Goal: Information Seeking & Learning: Check status

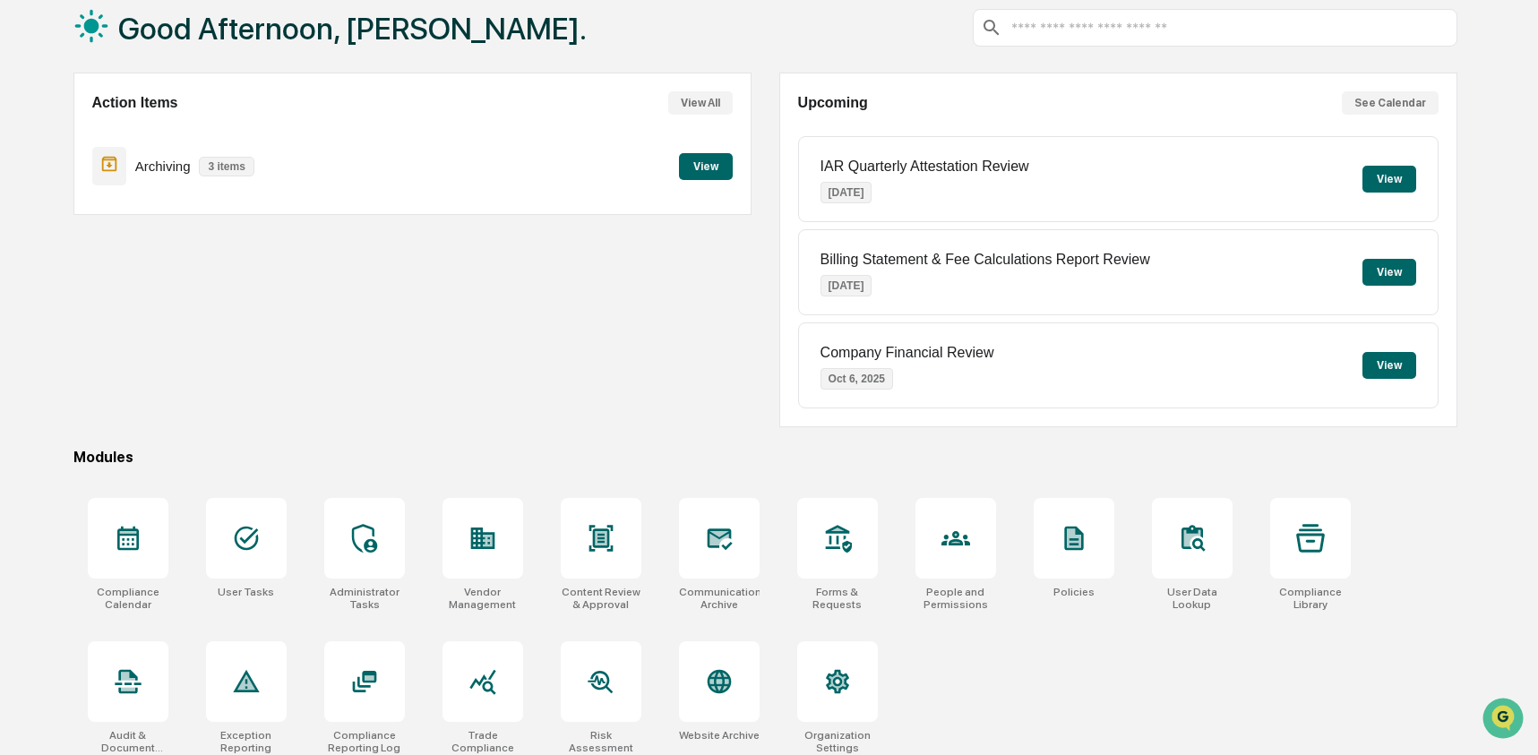
scroll to position [116, 0]
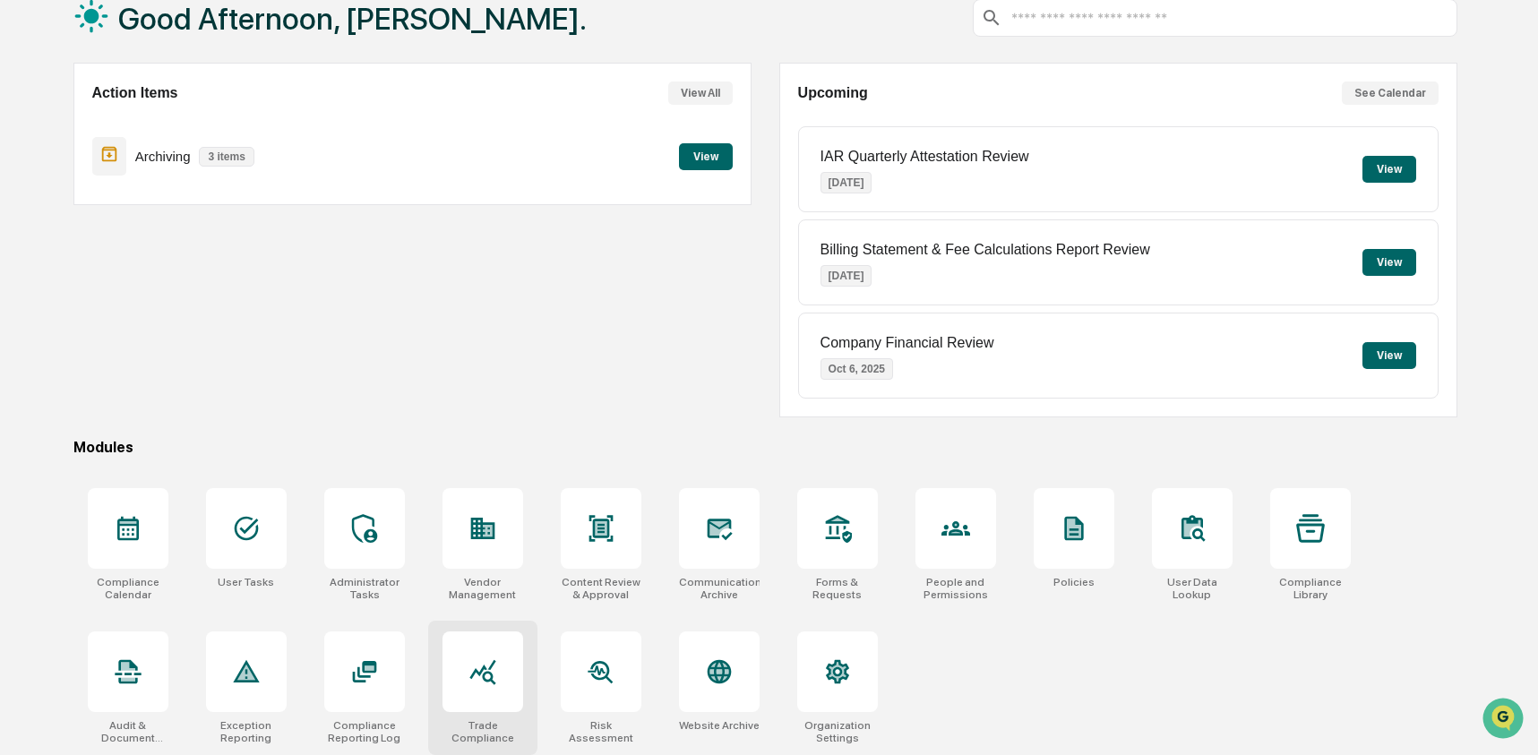
click at [485, 683] on icon at bounding box center [482, 671] width 29 height 29
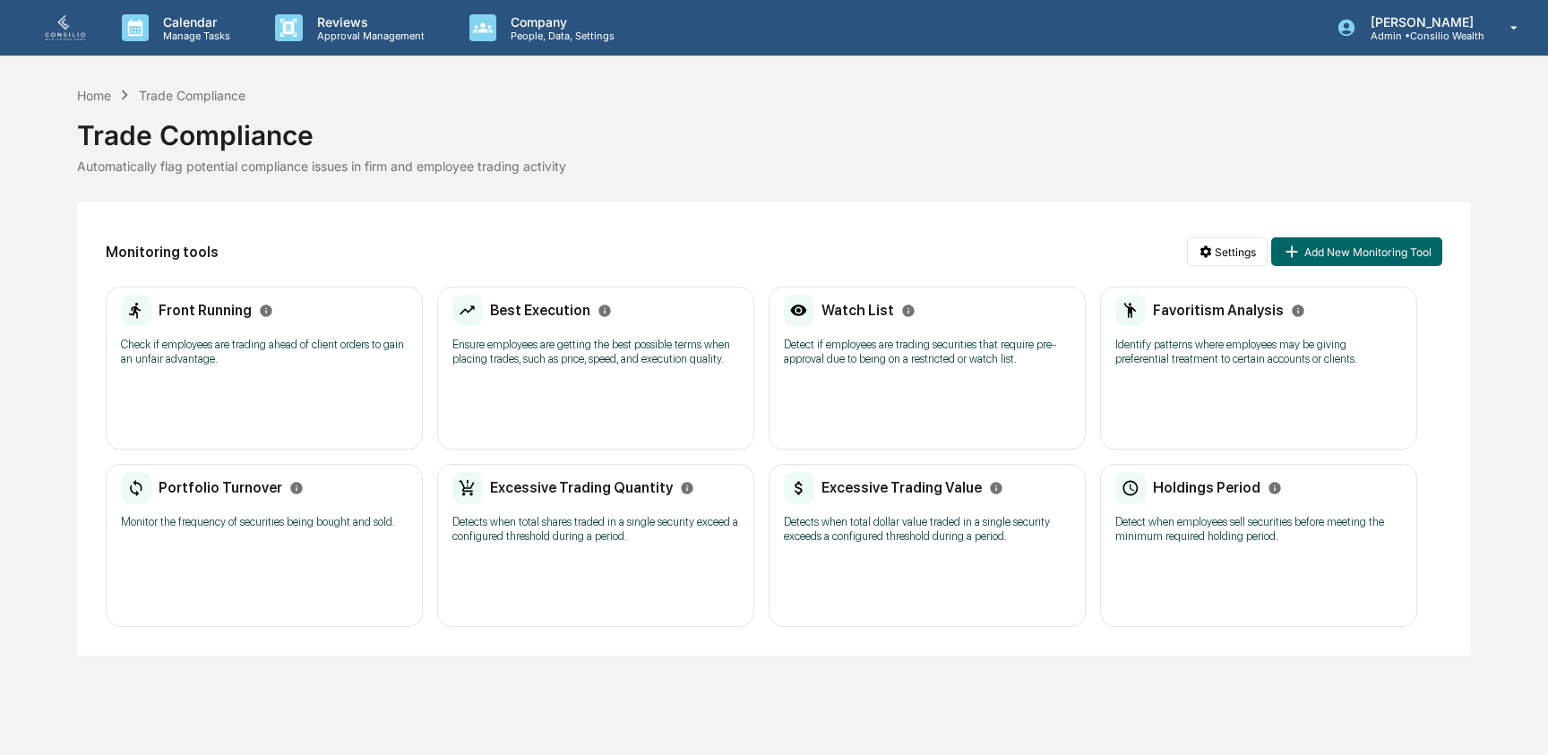
click at [945, 330] on div "Watch List Detect if employees are trading securities that require pre-approval…" at bounding box center [927, 336] width 287 height 83
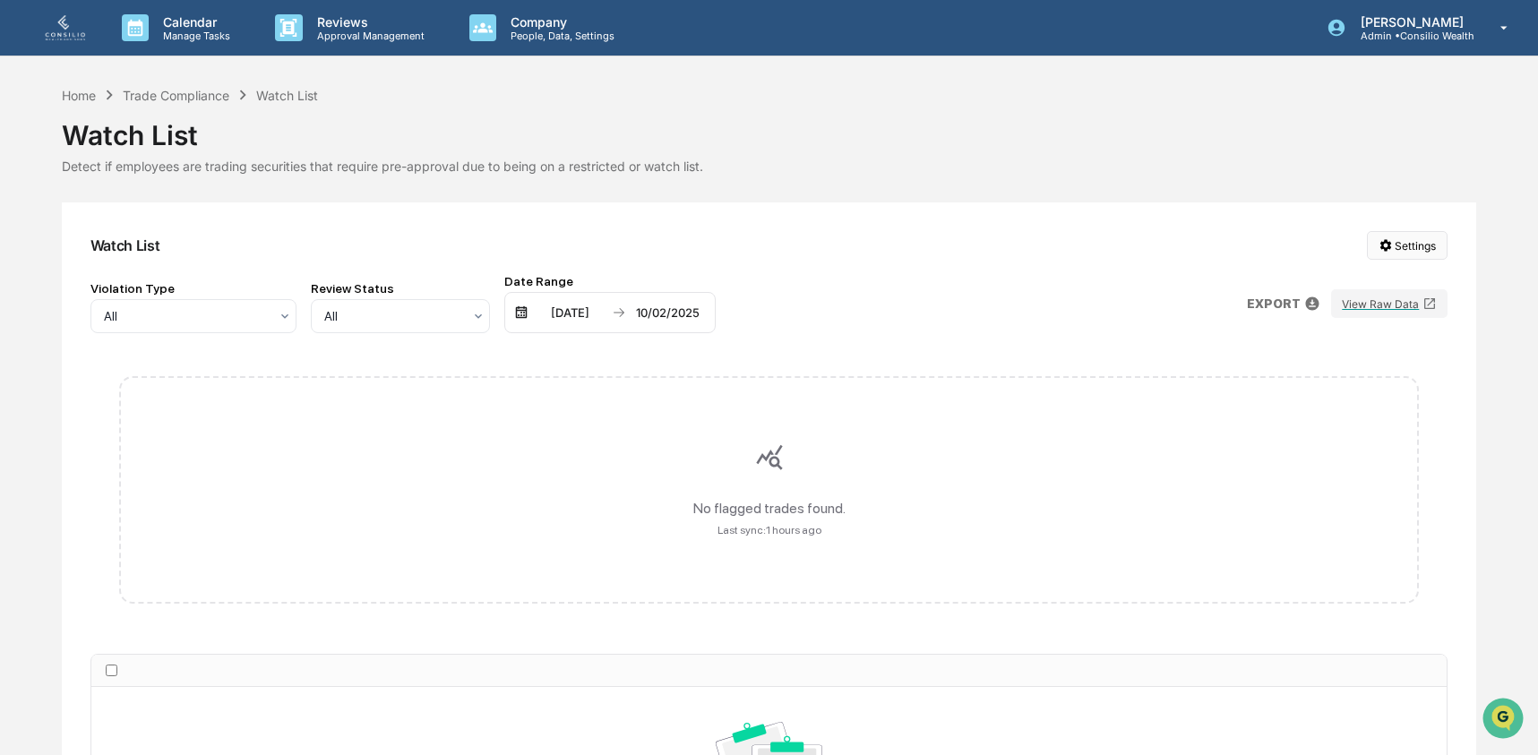
click at [1390, 255] on html "Calendar Manage Tasks Reviews Approval Management Company People, Data, Setting…" at bounding box center [769, 377] width 1538 height 755
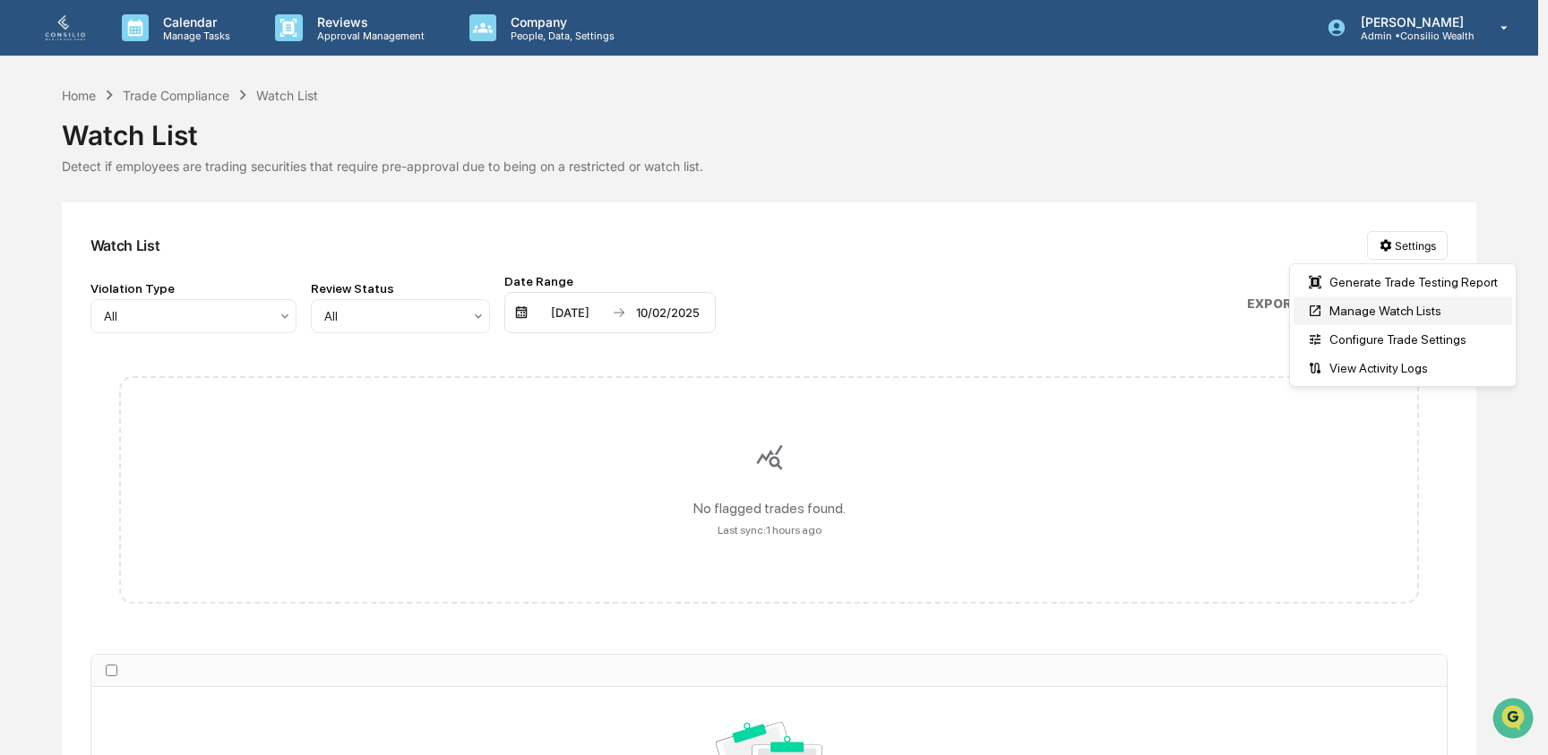
click at [1348, 307] on div "Manage Watch Lists" at bounding box center [1402, 310] width 219 height 29
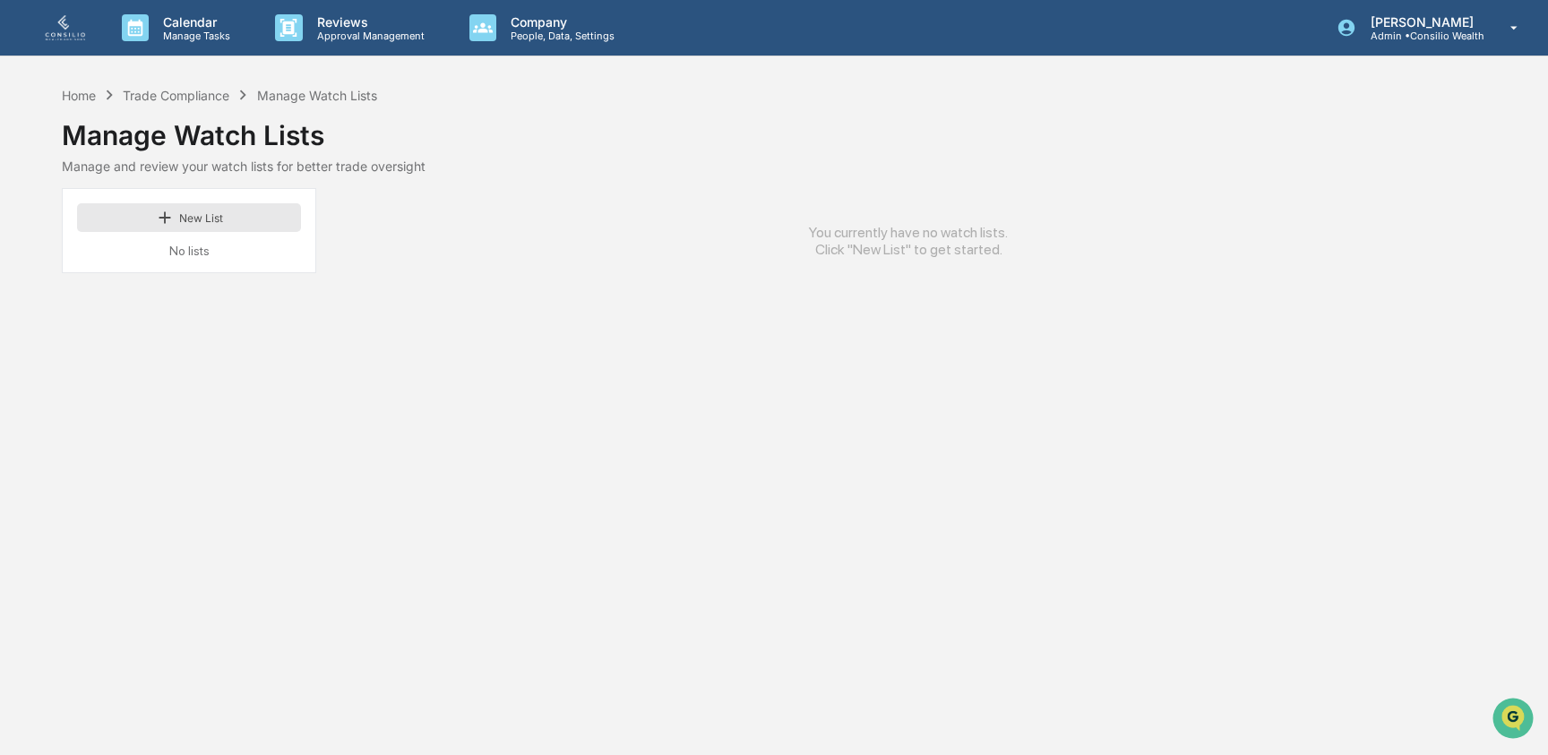
click at [219, 208] on button "New List" at bounding box center [189, 217] width 224 height 29
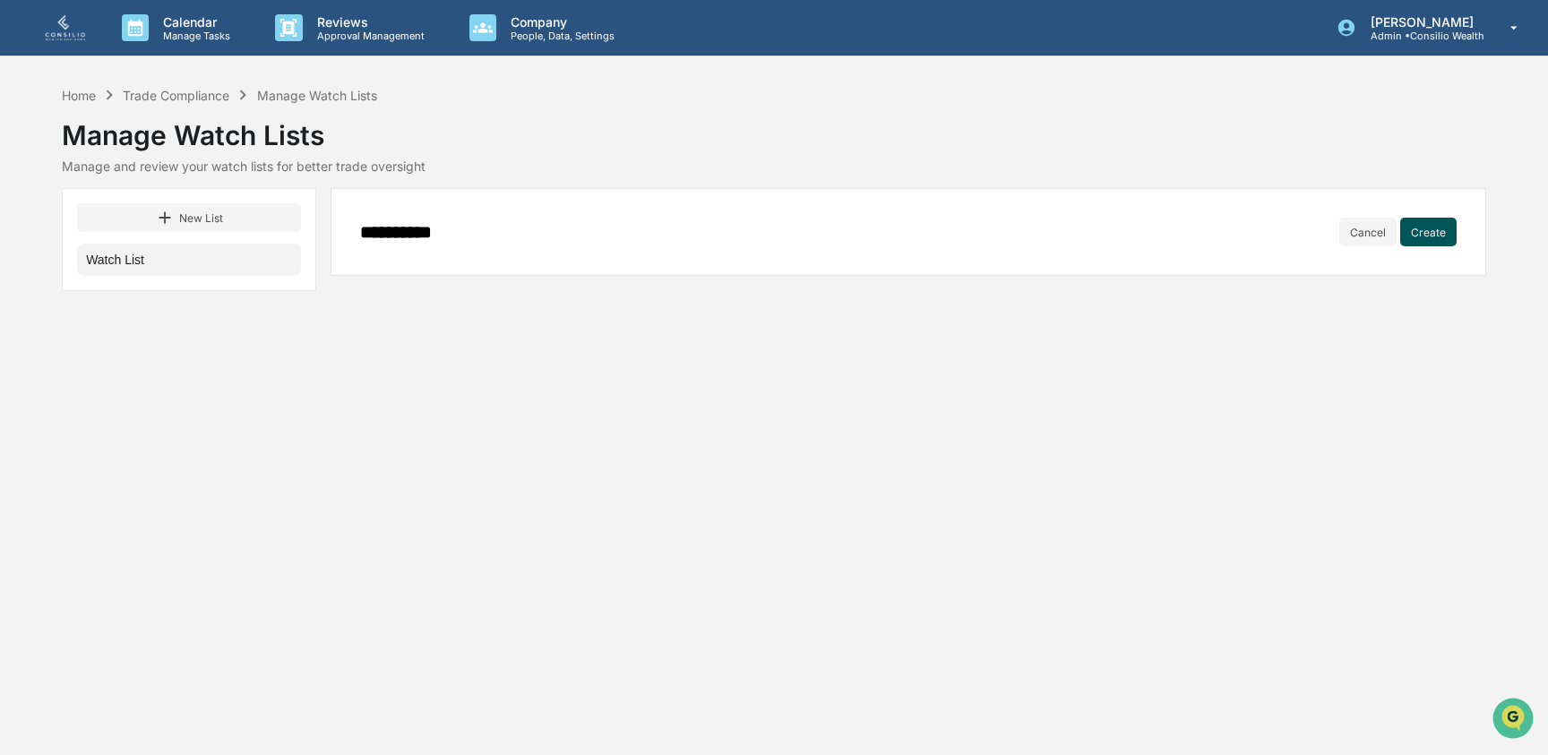
type input "**********"
click at [1443, 236] on button "Create" at bounding box center [1428, 232] width 56 height 29
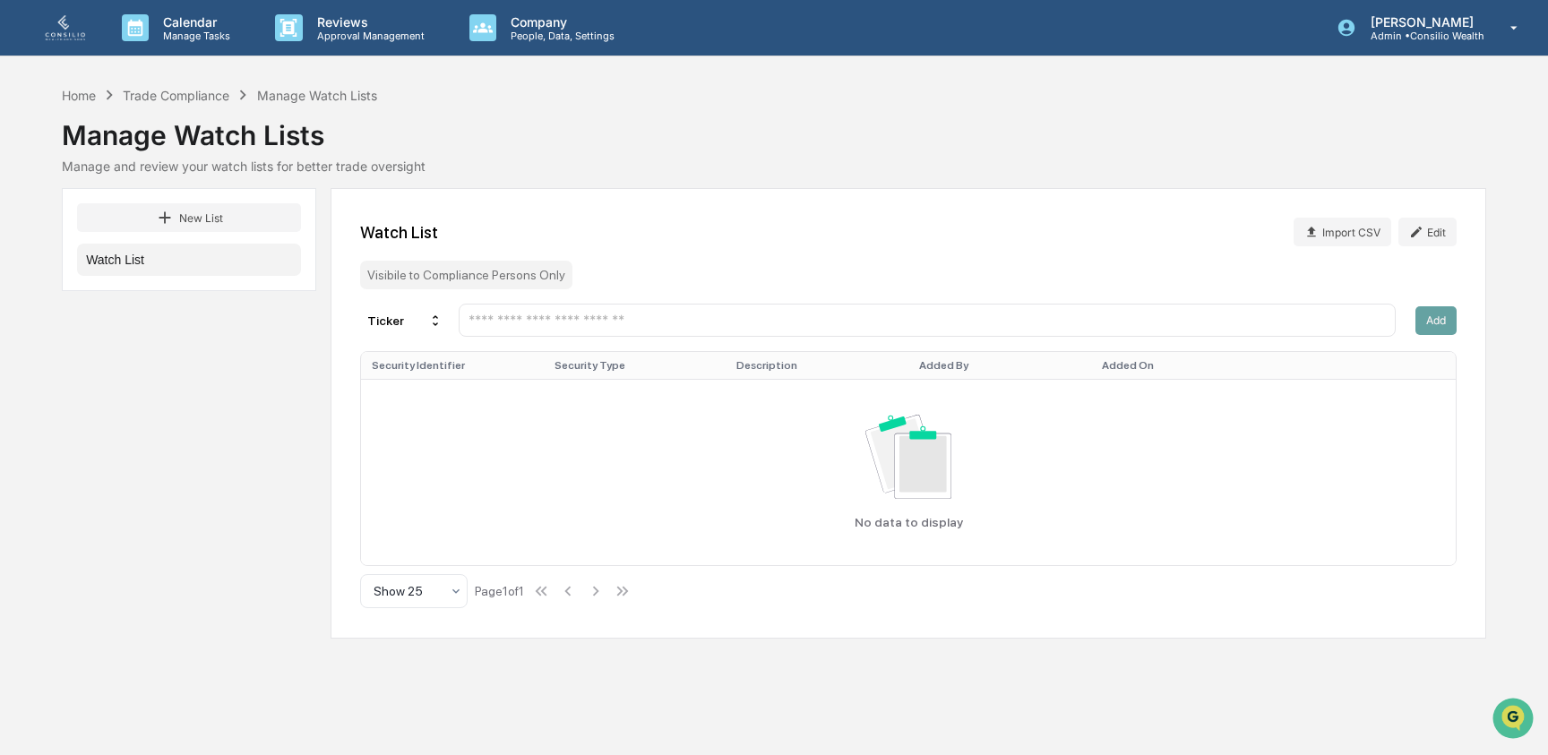
click at [541, 319] on input "text" at bounding box center [927, 320] width 921 height 17
paste input "****"
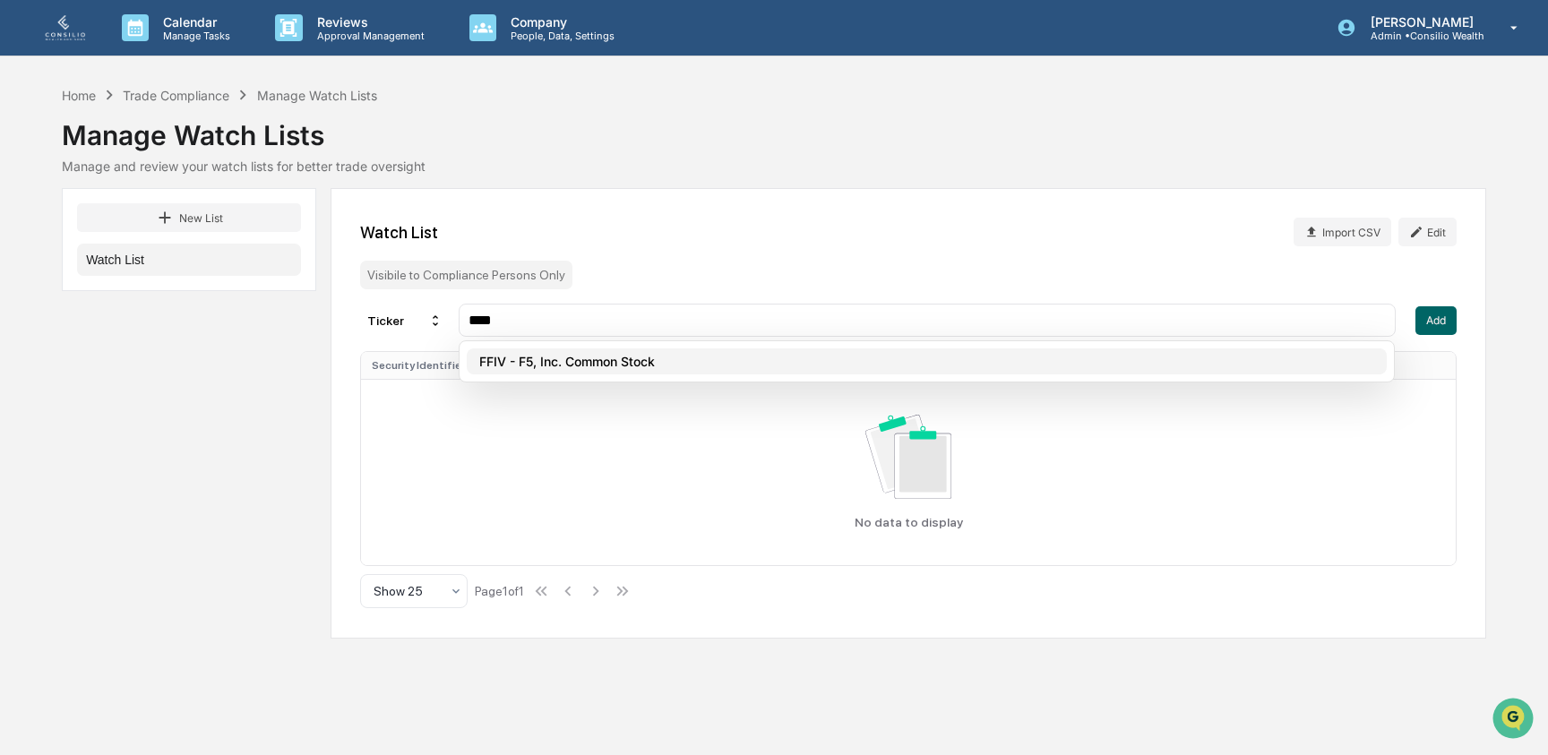
type input "****"
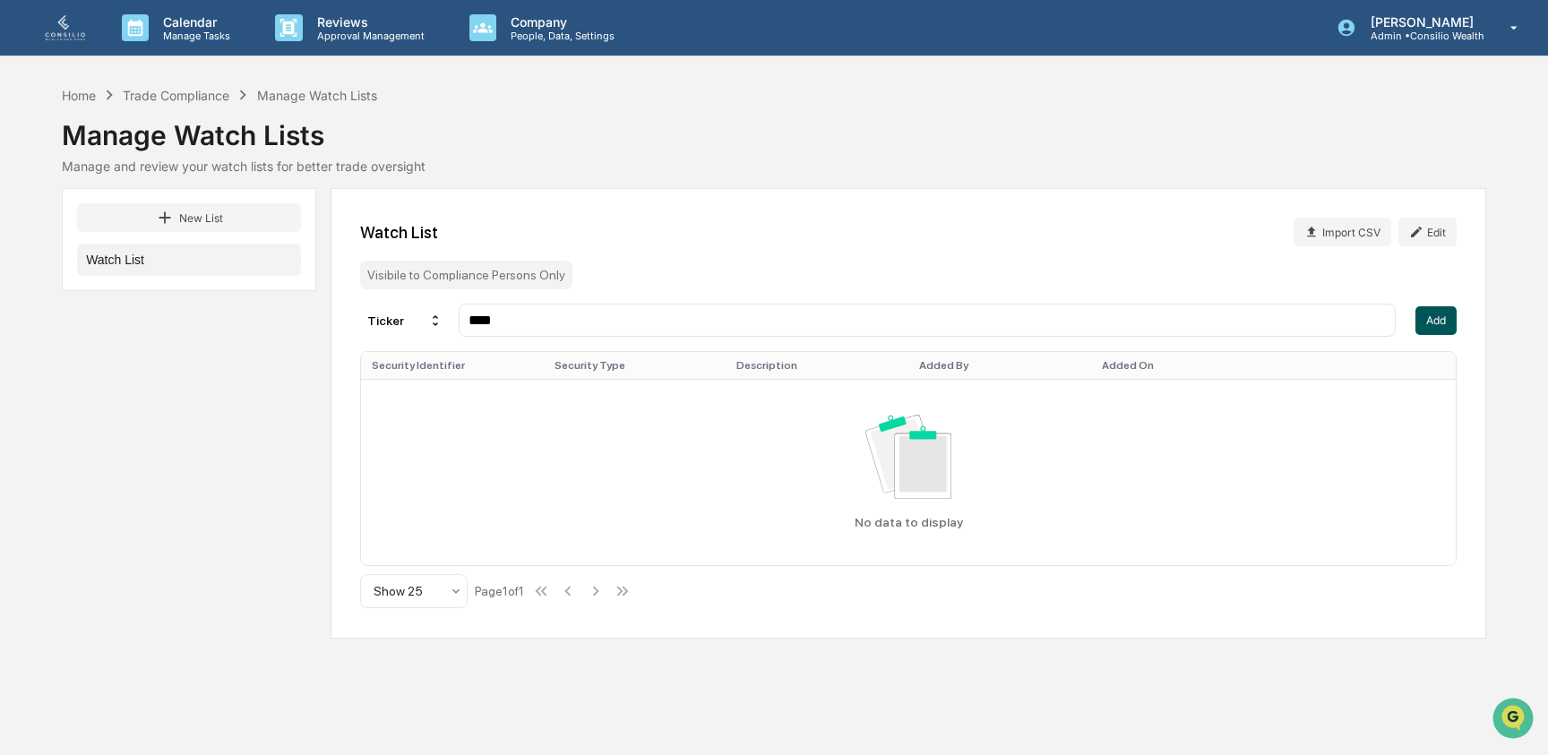
click at [1447, 318] on button "Add" at bounding box center [1435, 320] width 41 height 29
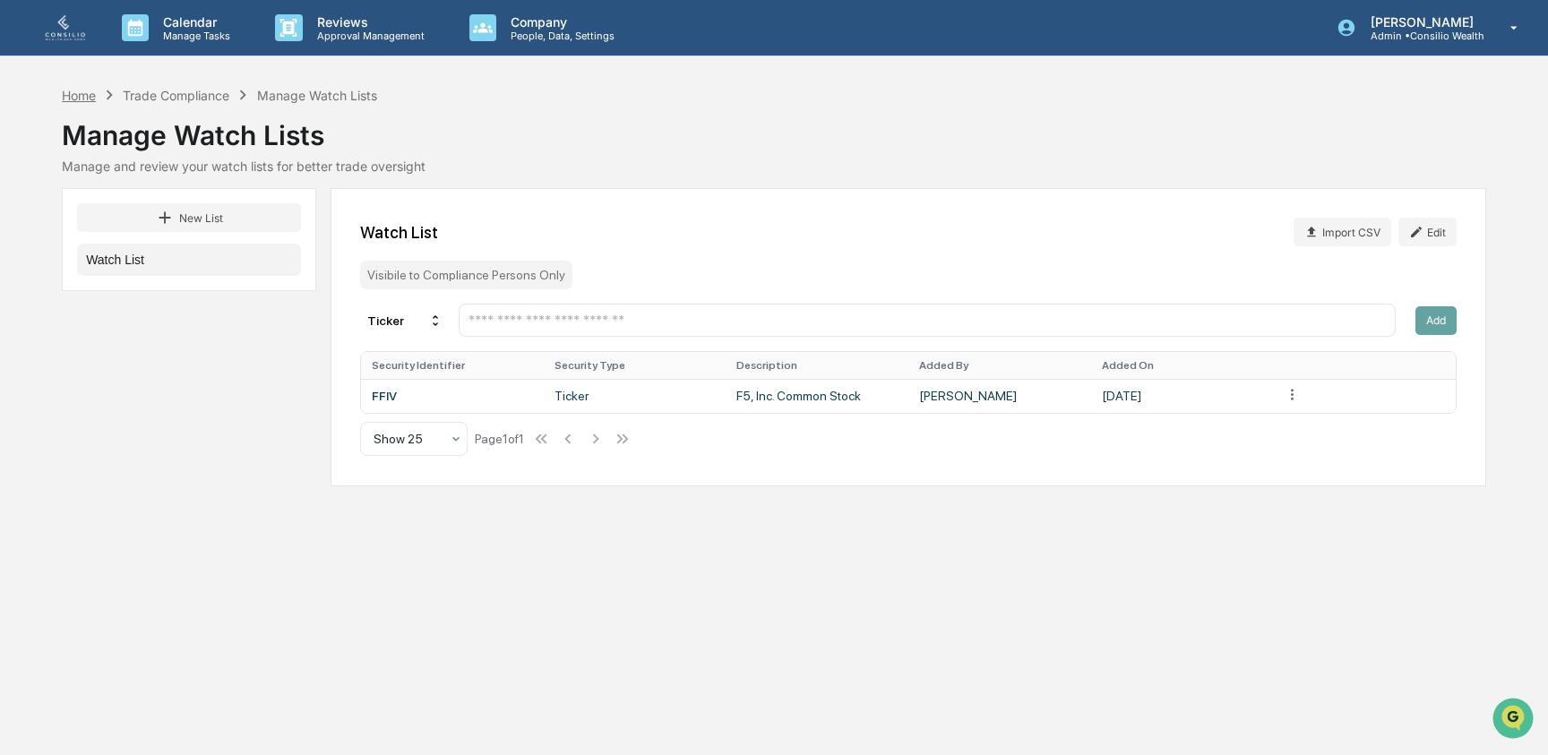
click at [80, 91] on div "Home" at bounding box center [79, 95] width 34 height 15
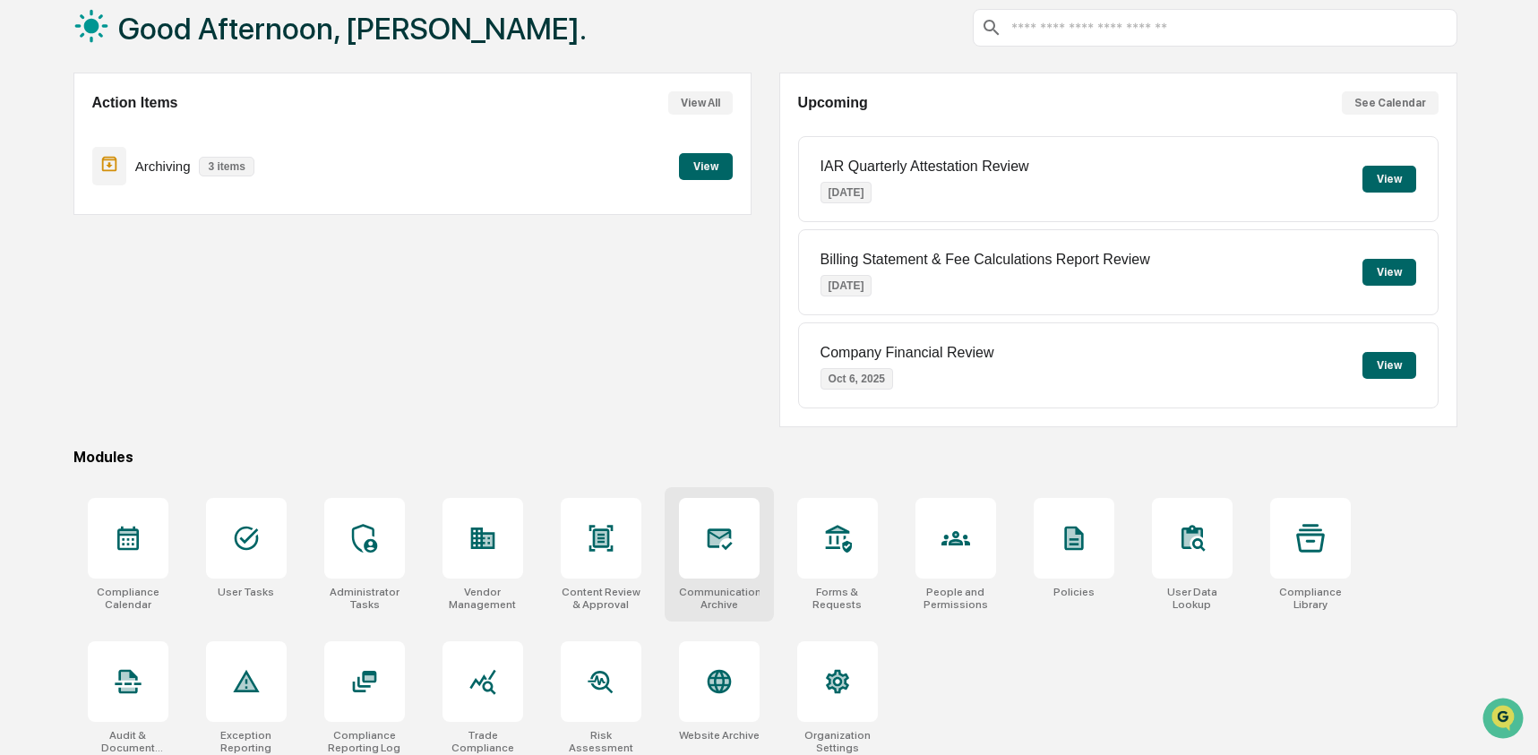
scroll to position [116, 0]
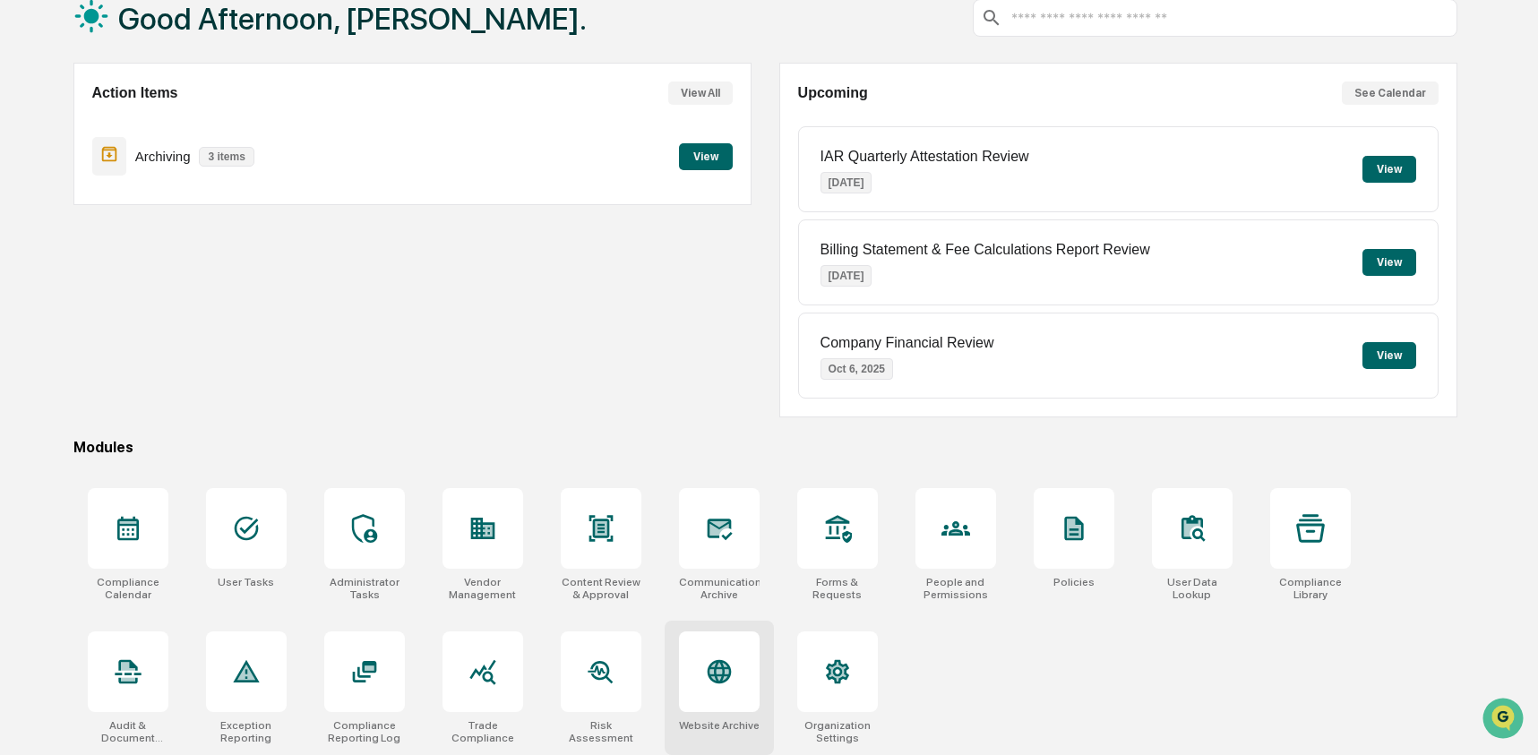
click at [724, 676] on icon at bounding box center [718, 671] width 19 height 19
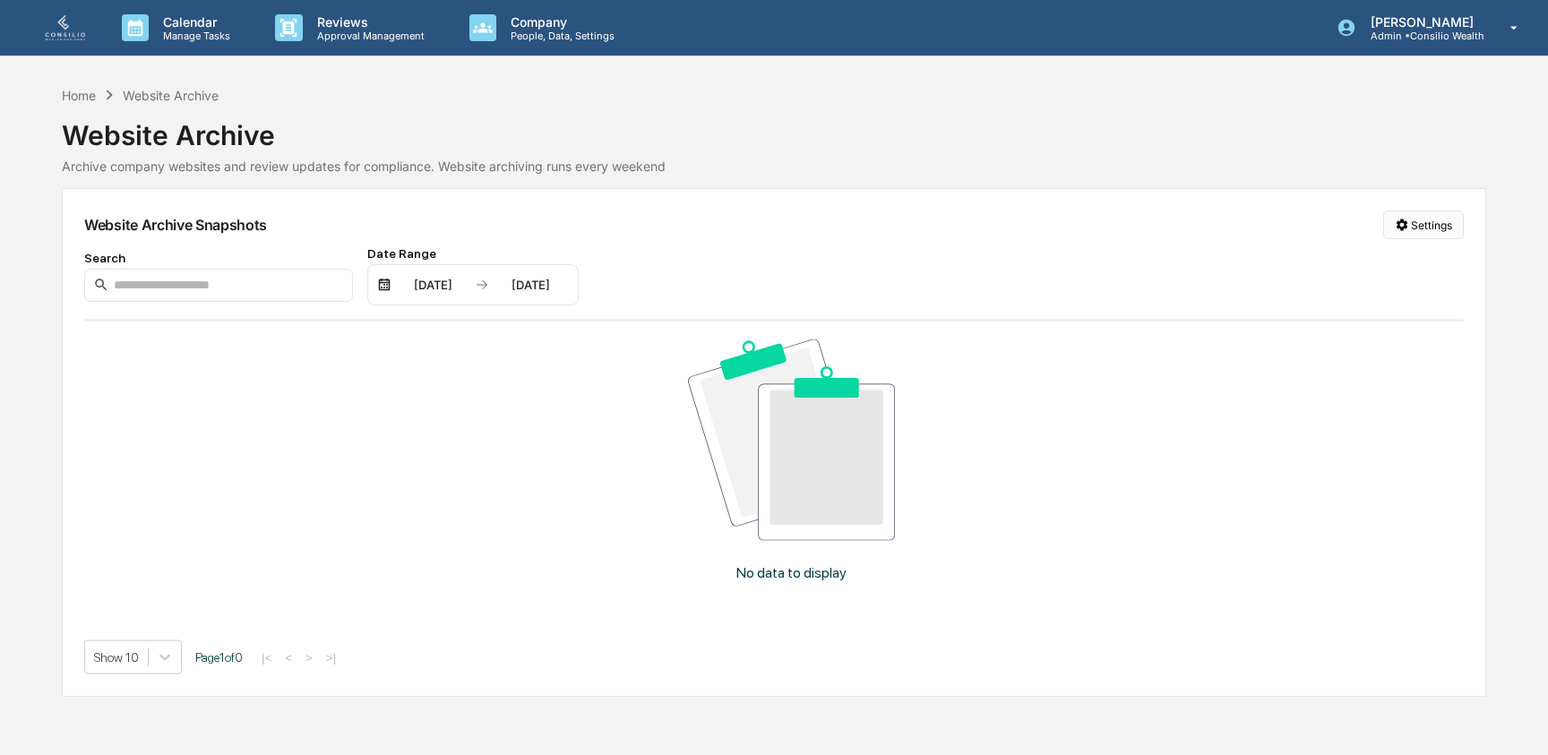
click at [1446, 217] on html "Calendar Manage Tasks Reviews Approval Management Company People, Data, Setting…" at bounding box center [774, 377] width 1548 height 755
click at [1446, 267] on div "Manage Archived Websites" at bounding box center [1420, 261] width 202 height 29
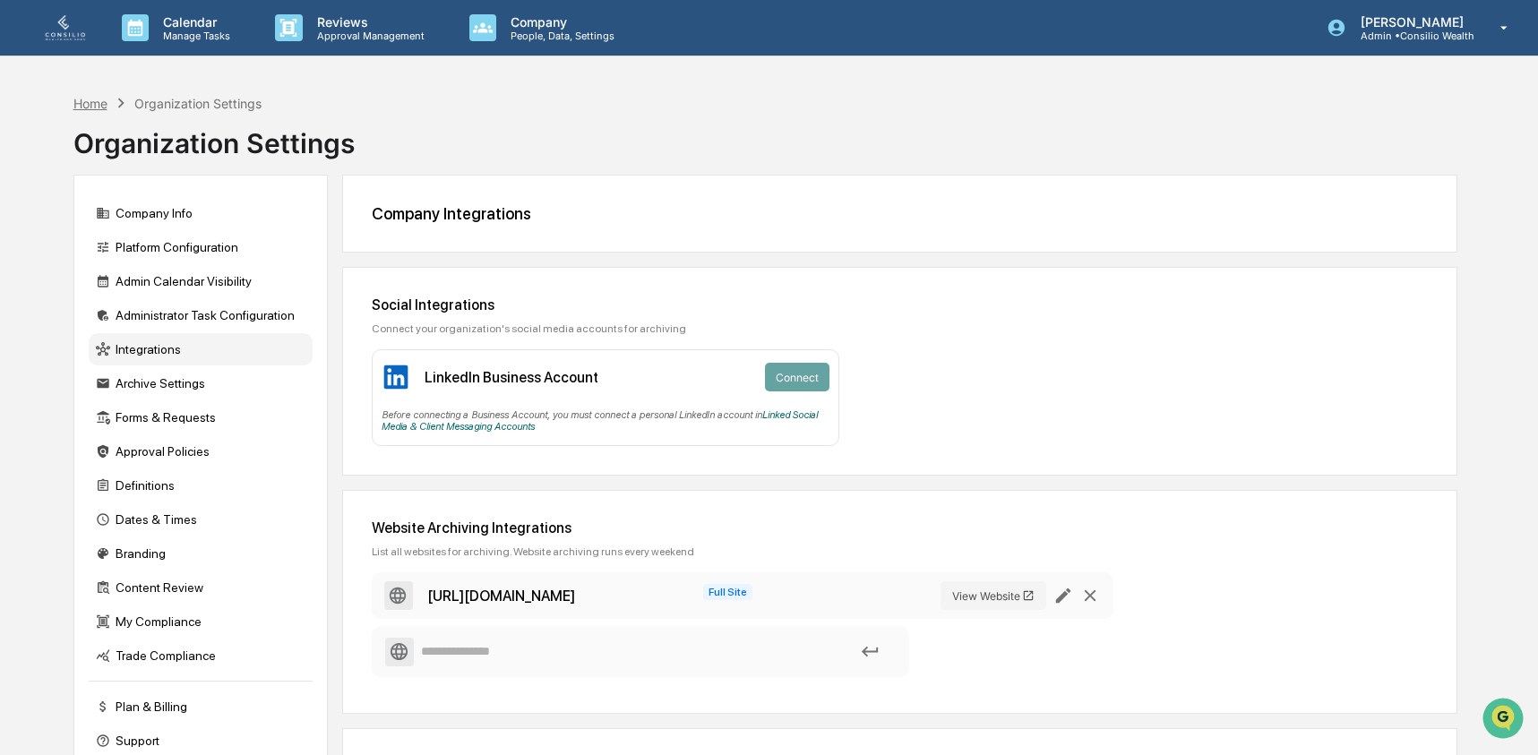
click at [87, 102] on div "Home" at bounding box center [90, 103] width 34 height 15
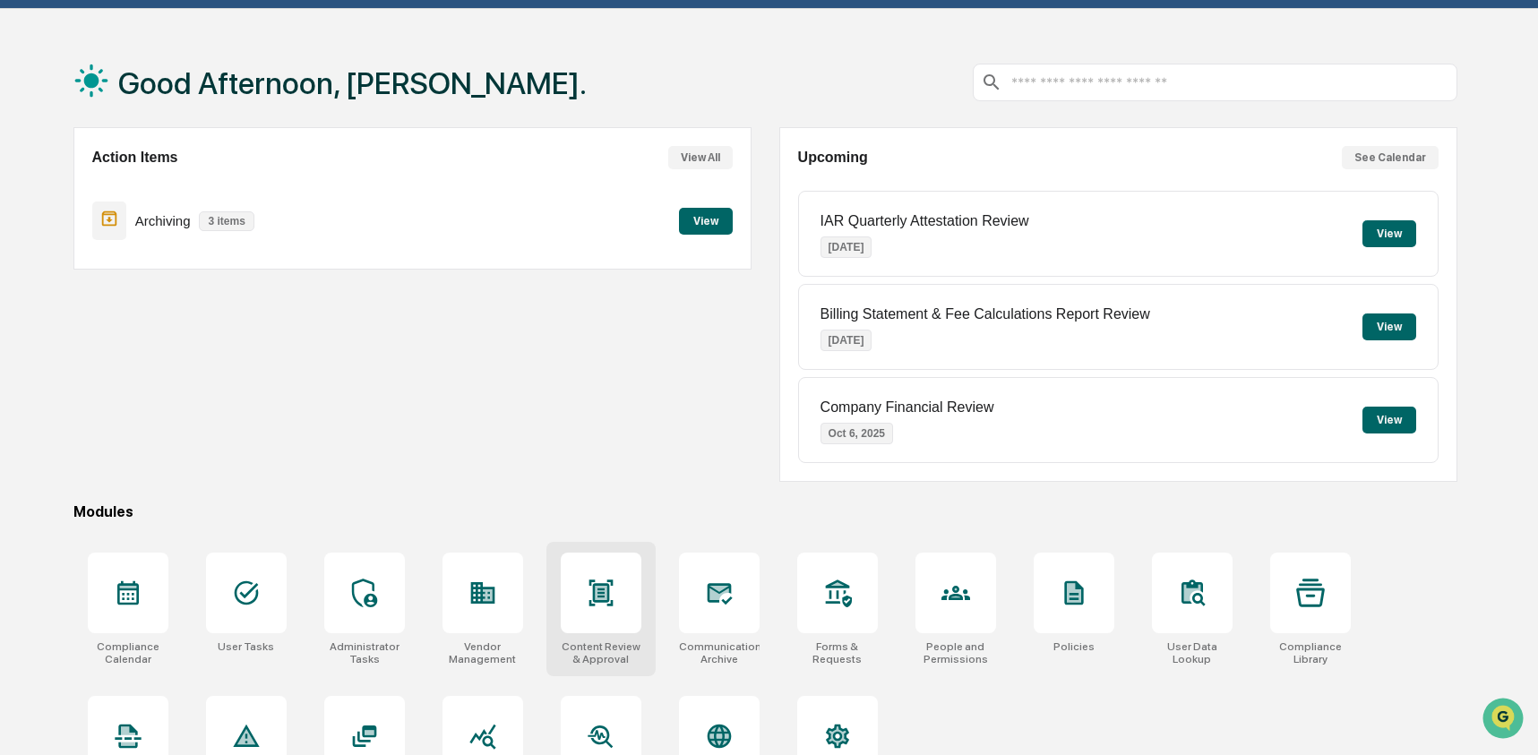
scroll to position [116, 0]
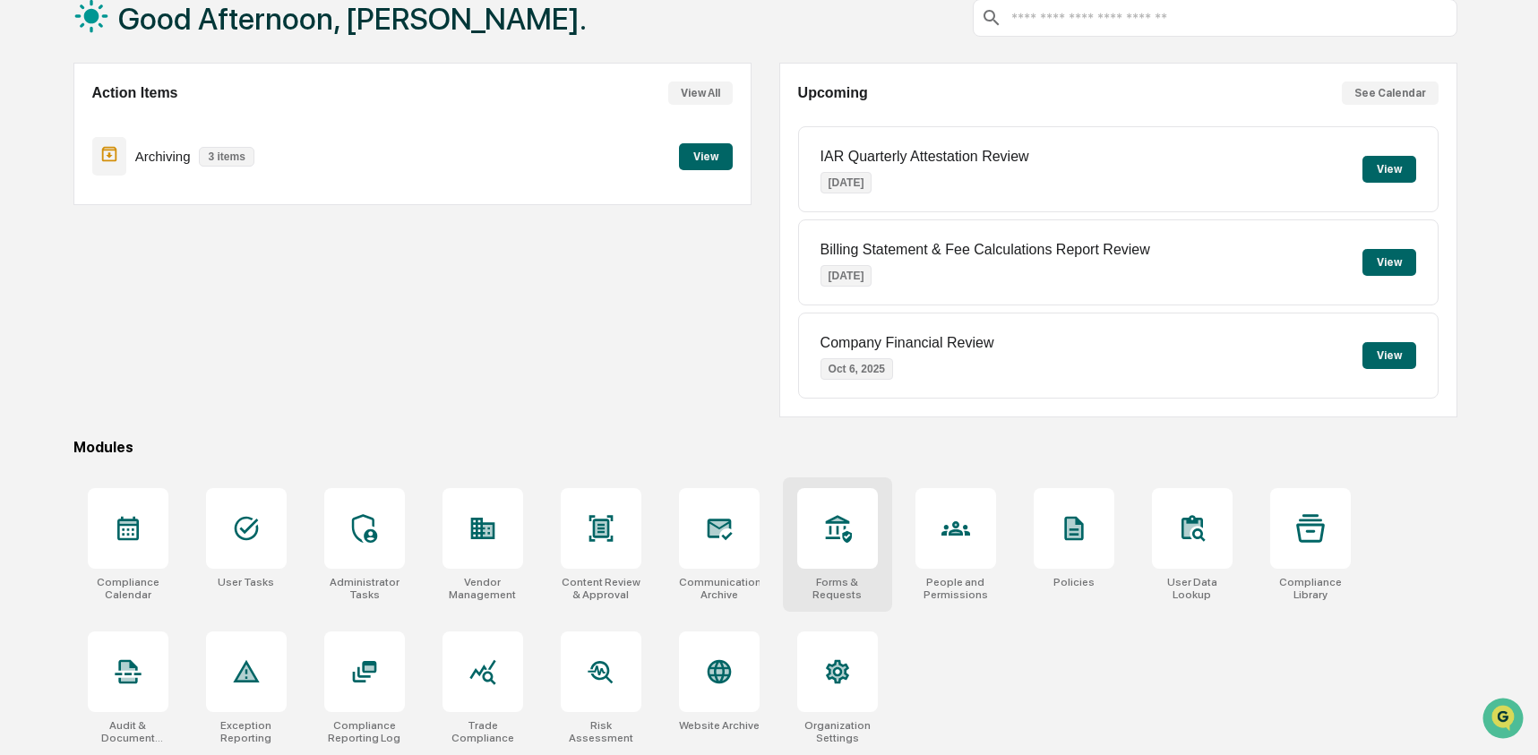
click at [825, 519] on icon at bounding box center [838, 529] width 26 height 28
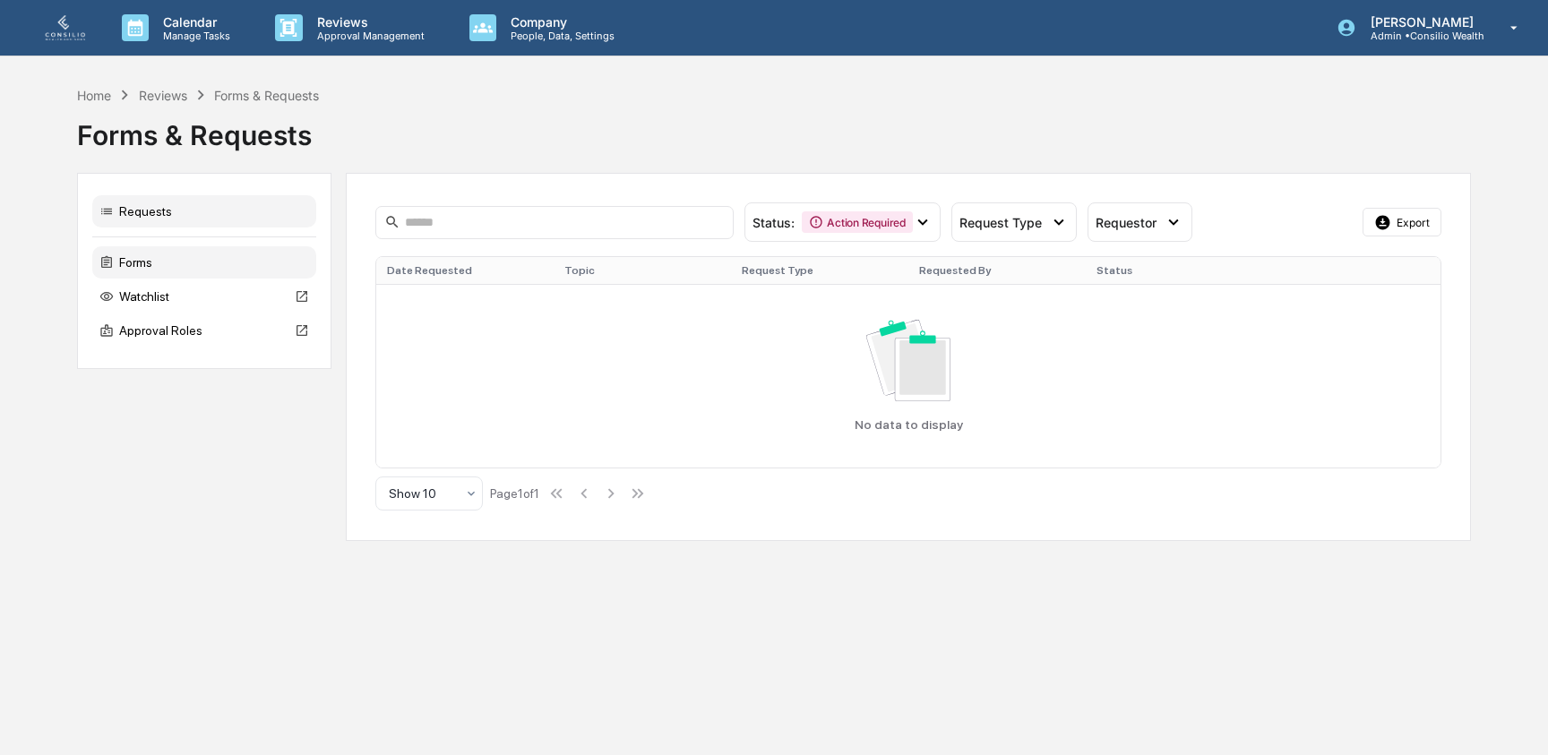
click at [148, 262] on div "Forms" at bounding box center [204, 262] width 224 height 32
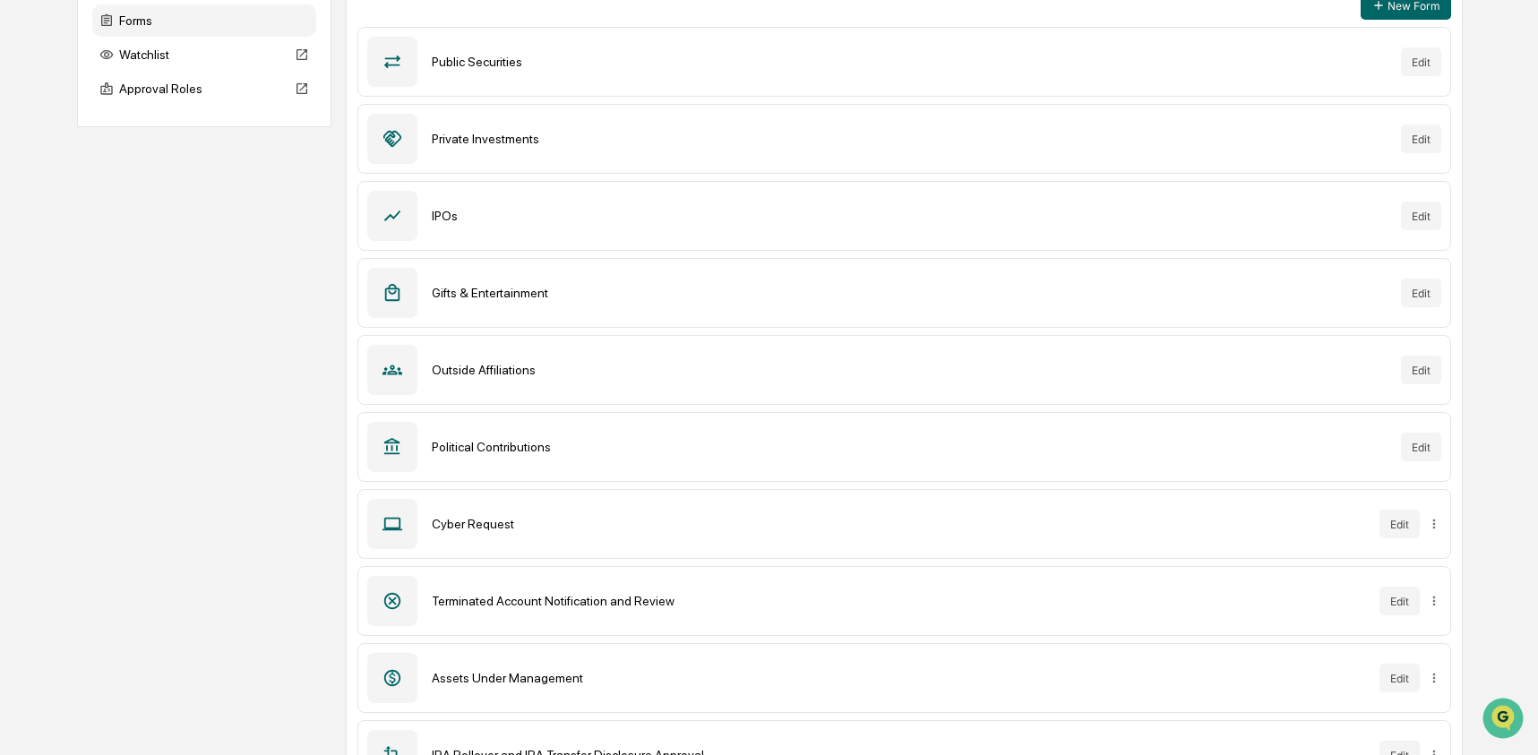
scroll to position [250, 0]
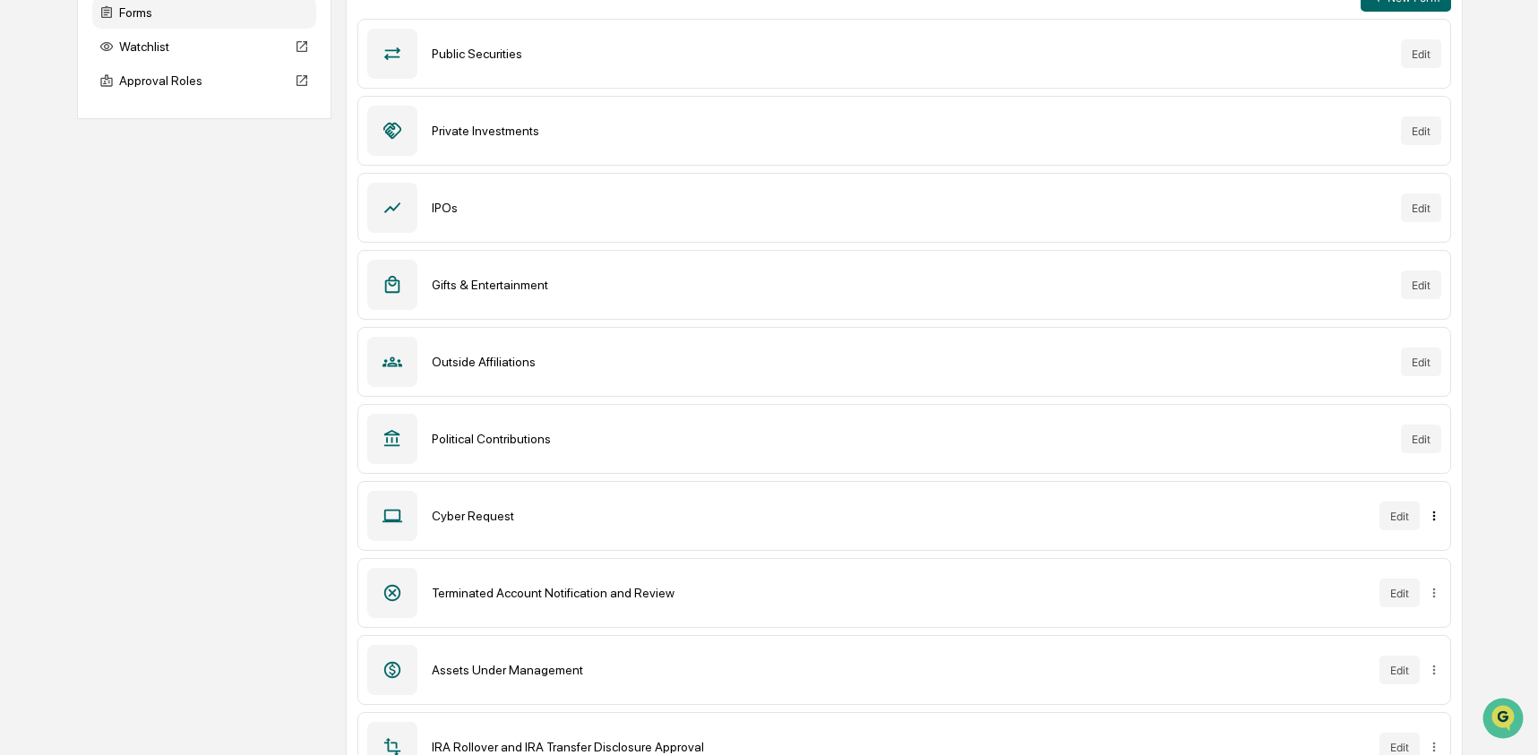
click at [1431, 505] on html "Calendar Manage Tasks Reviews Approval Management Company People, Data, Setting…" at bounding box center [769, 127] width 1538 height 755
click at [1428, 549] on div "Archive" at bounding box center [1434, 552] width 115 height 29
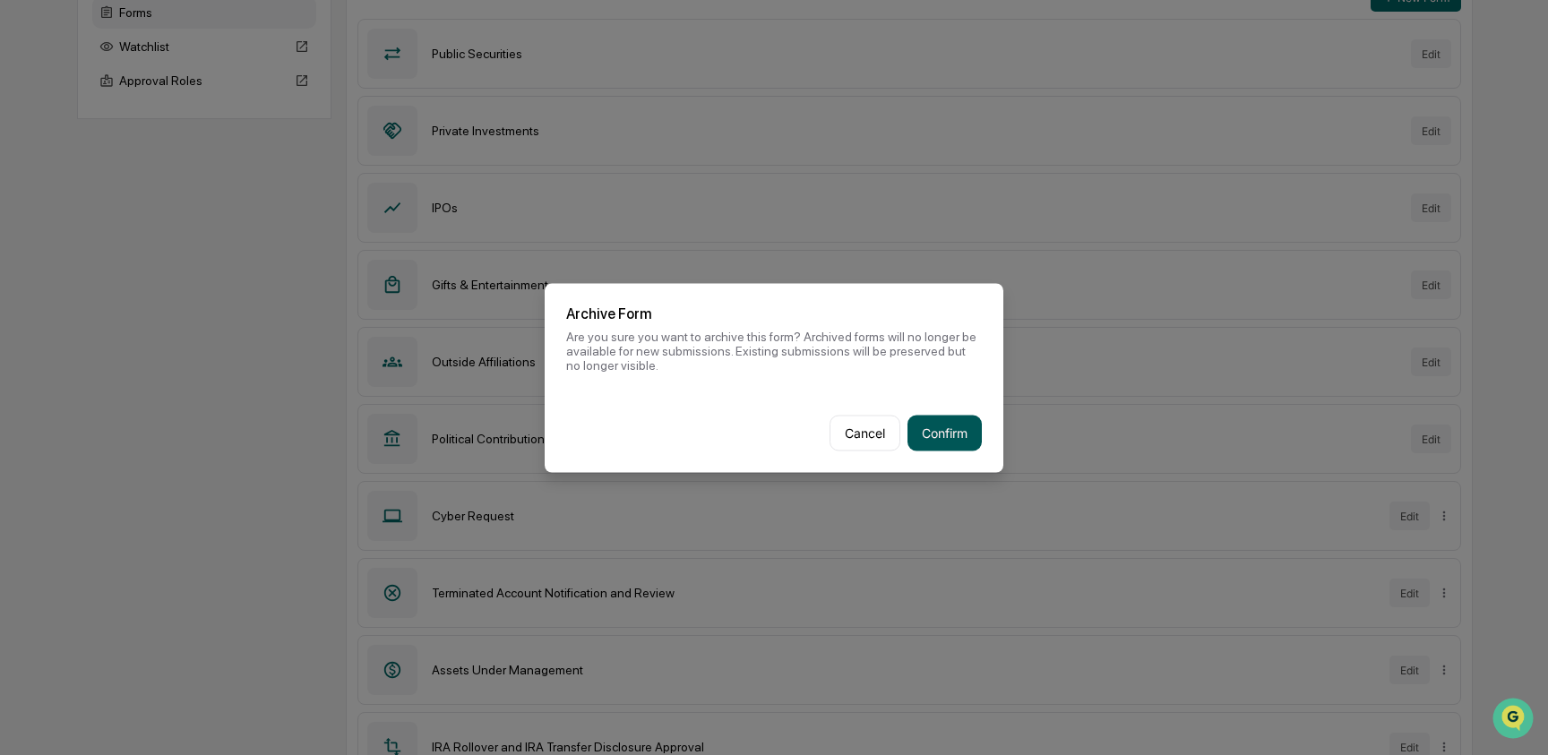
click at [953, 430] on button "Confirm" at bounding box center [944, 433] width 74 height 36
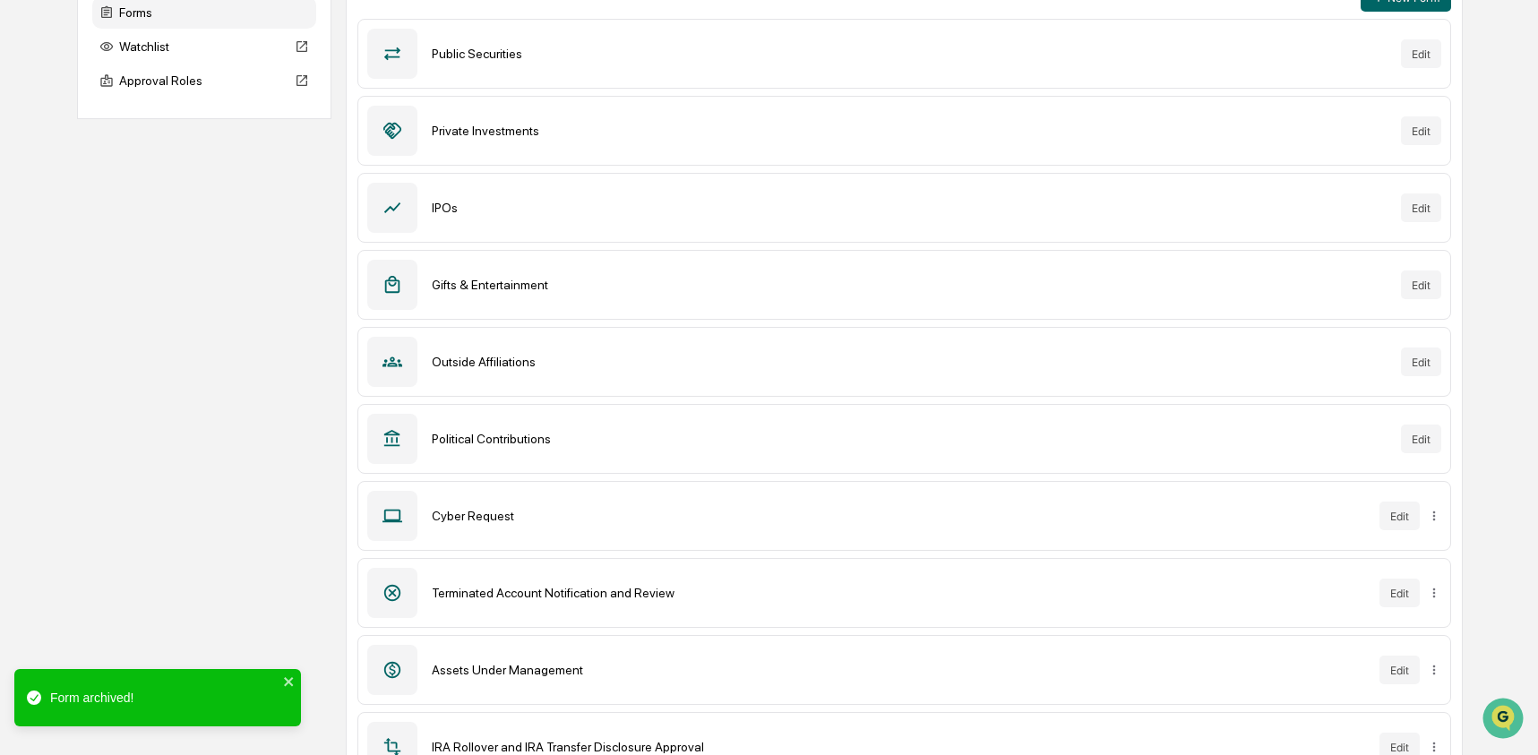
scroll to position [211, 0]
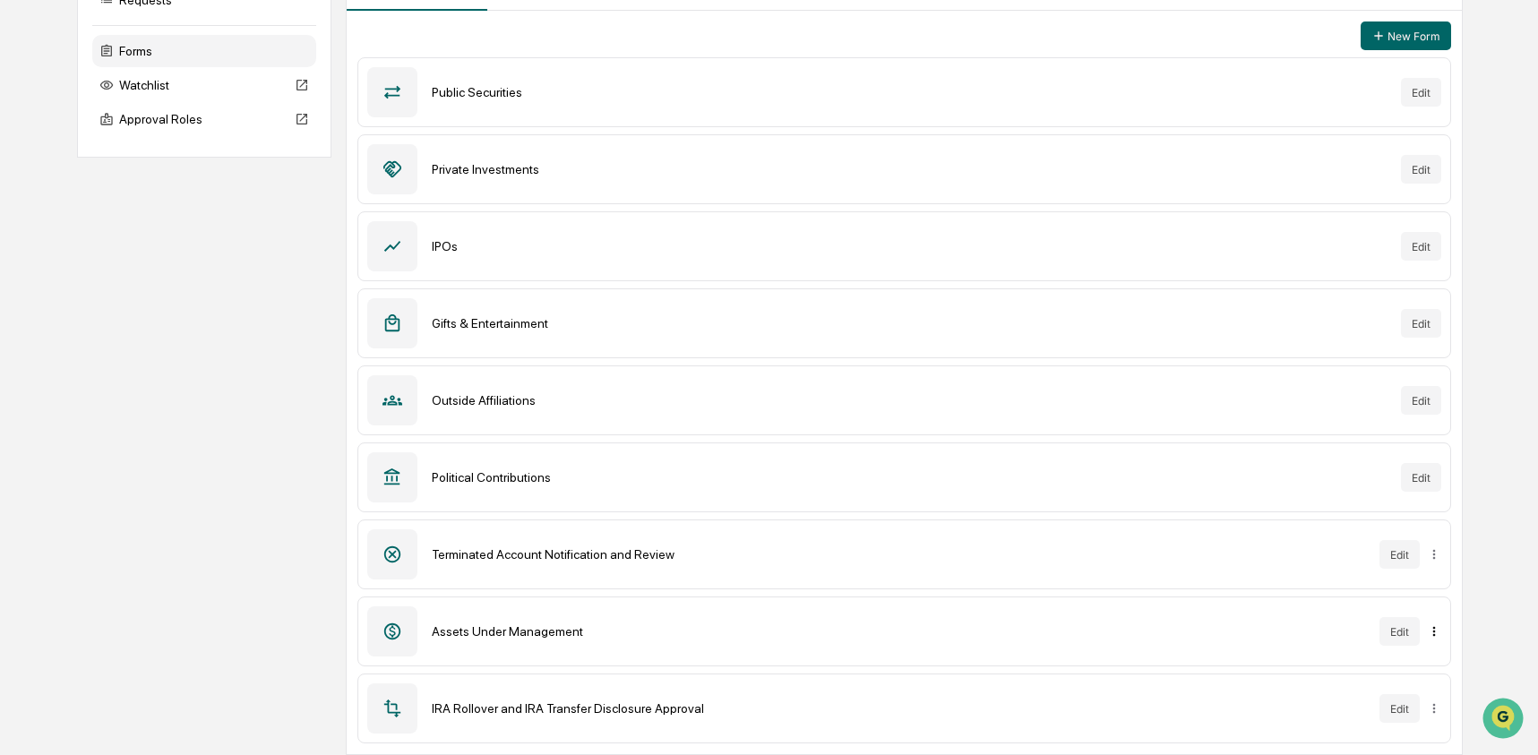
click at [1436, 544] on html "Calendar Manage Tasks Reviews Approval Management Company People, Data, Setting…" at bounding box center [769, 166] width 1538 height 755
click at [1430, 658] on div "Archive" at bounding box center [1434, 668] width 115 height 29
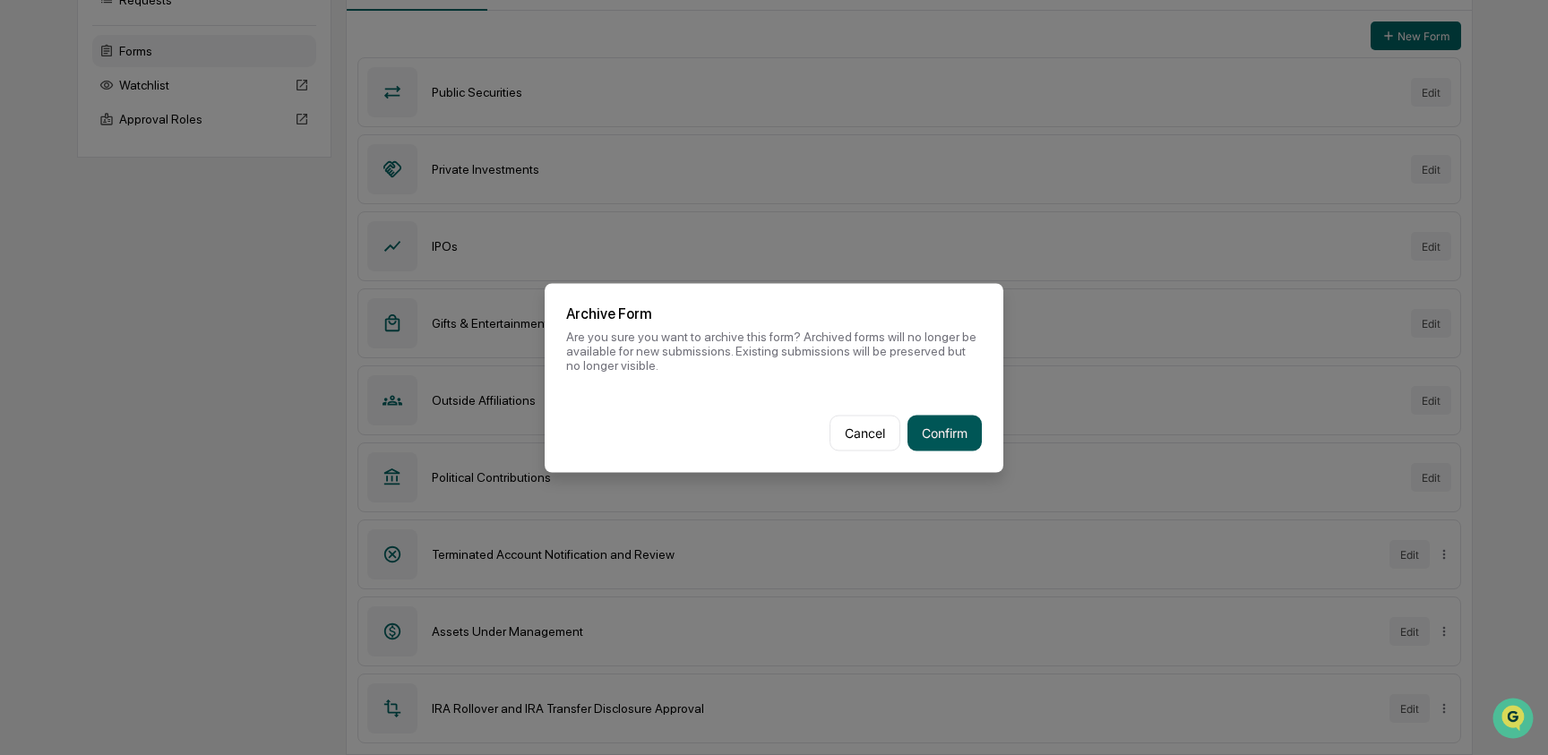
click at [951, 425] on button "Confirm" at bounding box center [944, 433] width 74 height 36
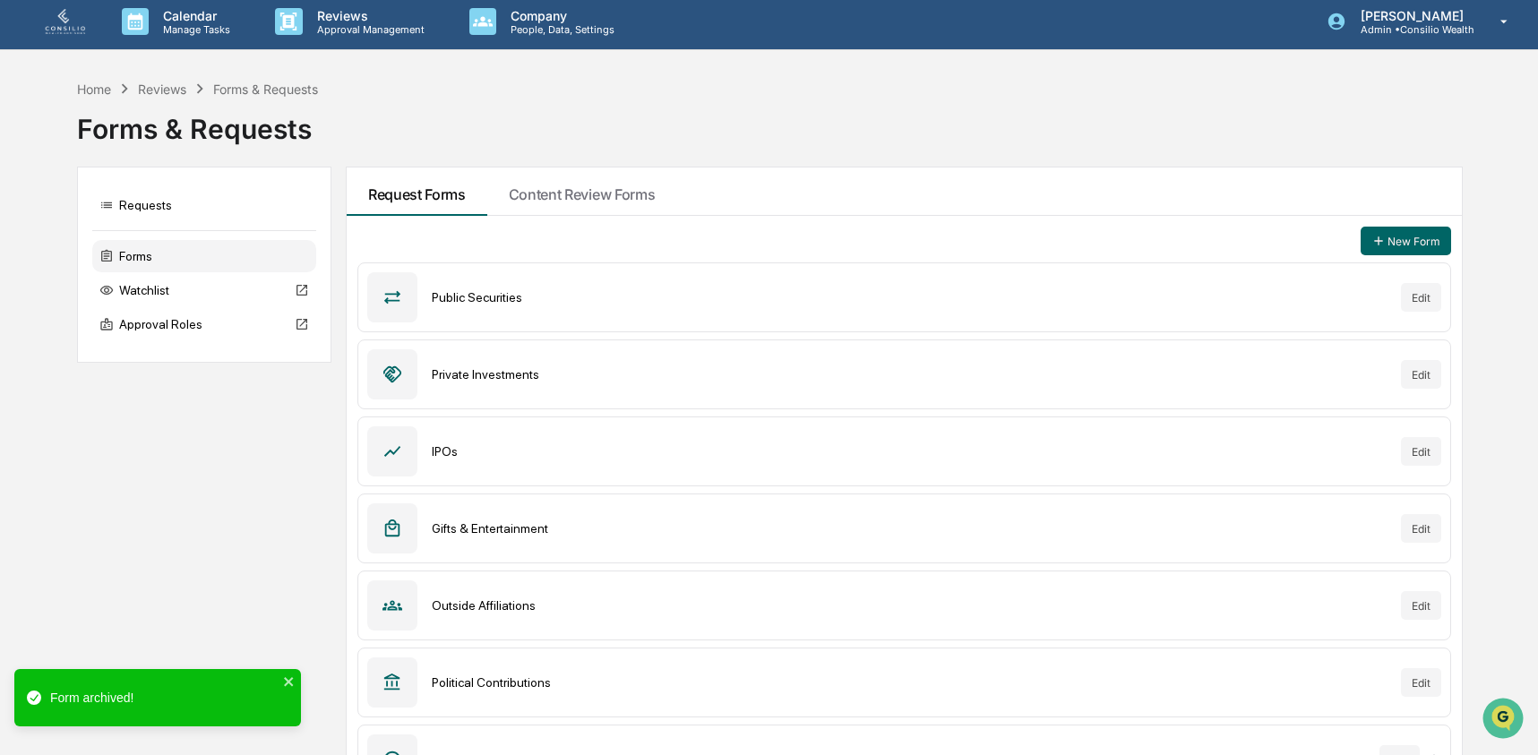
scroll to position [0, 0]
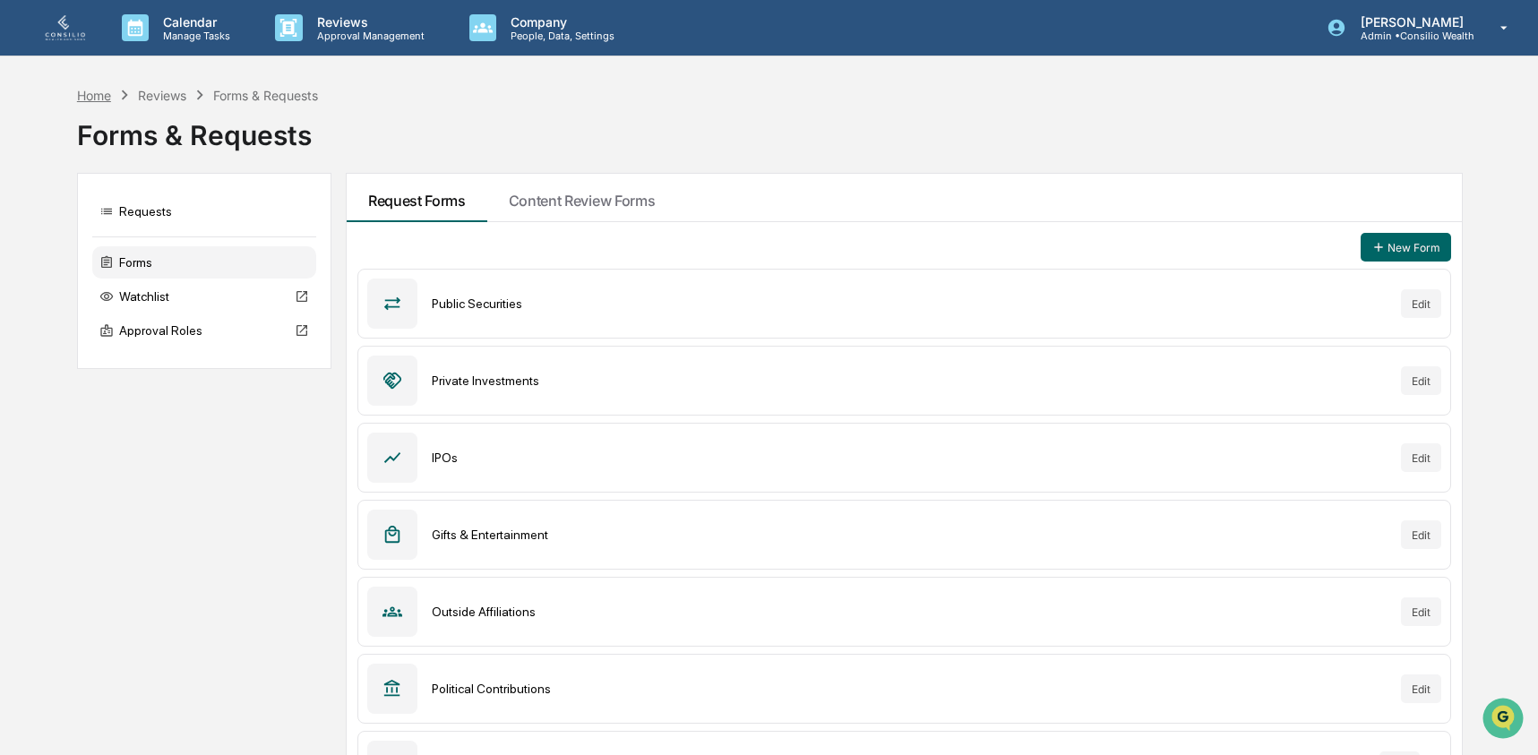
click at [82, 97] on div "Home" at bounding box center [94, 95] width 34 height 15
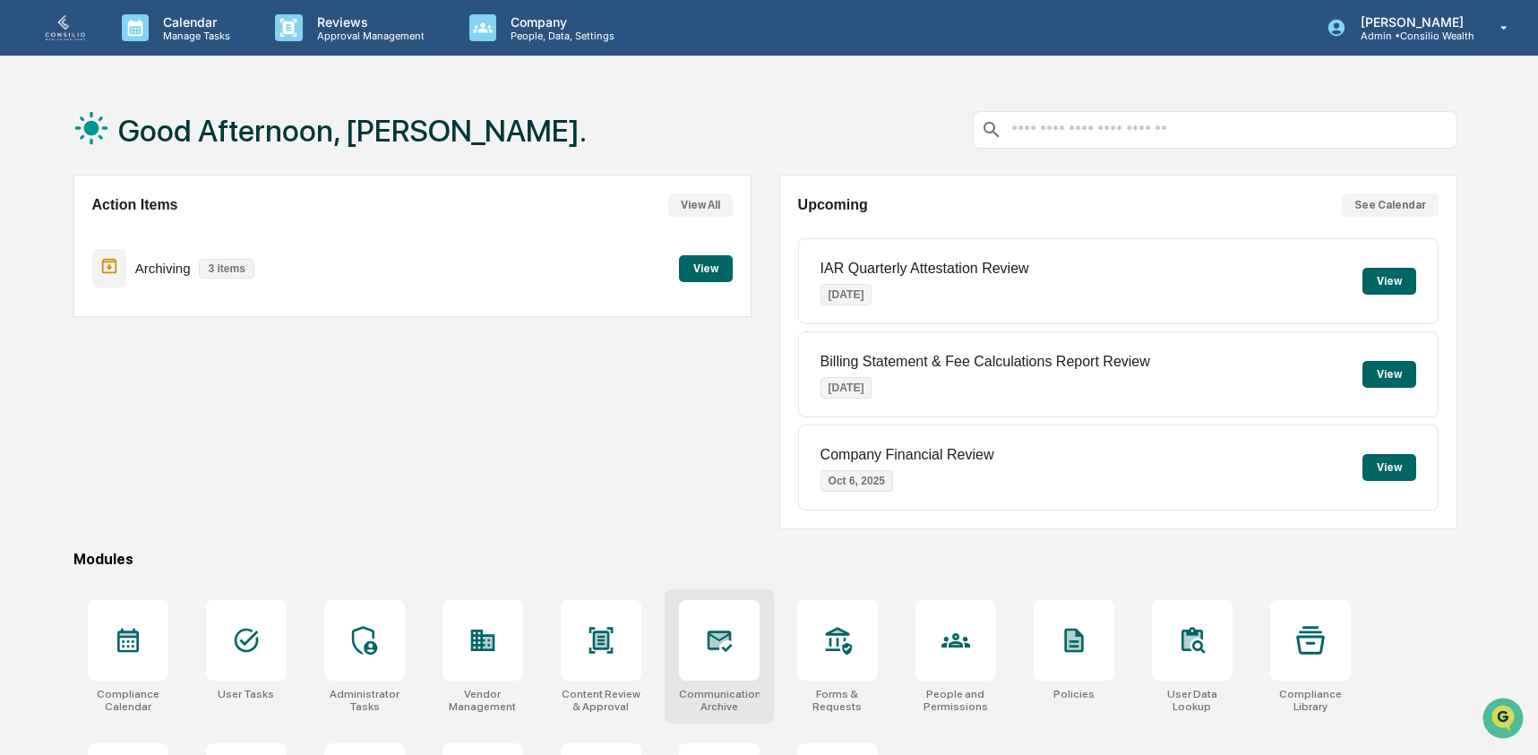
click at [761, 665] on div "Communications Archive" at bounding box center [719, 656] width 109 height 134
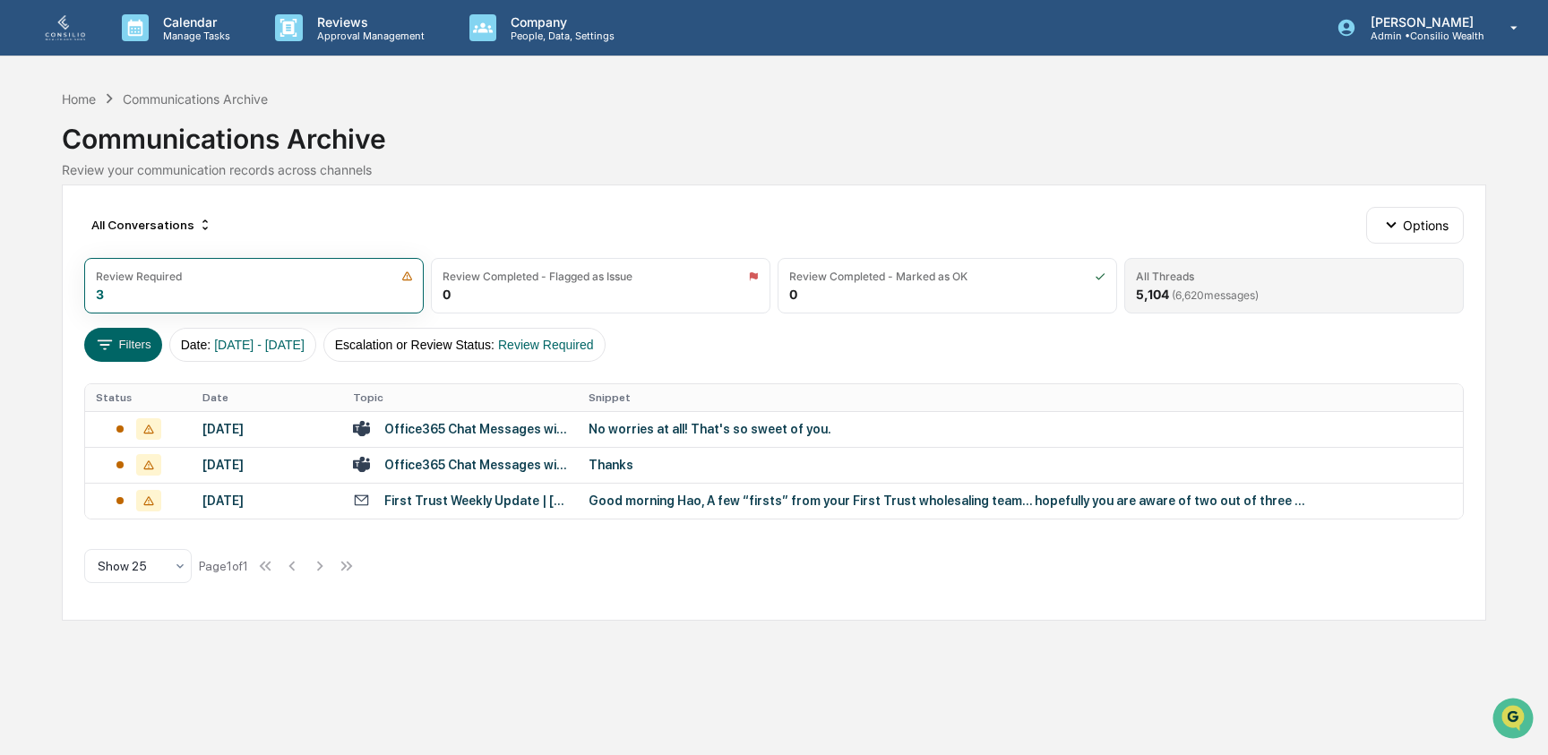
click at [1279, 285] on div "All Threads 5,104 ( 6,620 messages)" at bounding box center [1293, 286] width 339 height 56
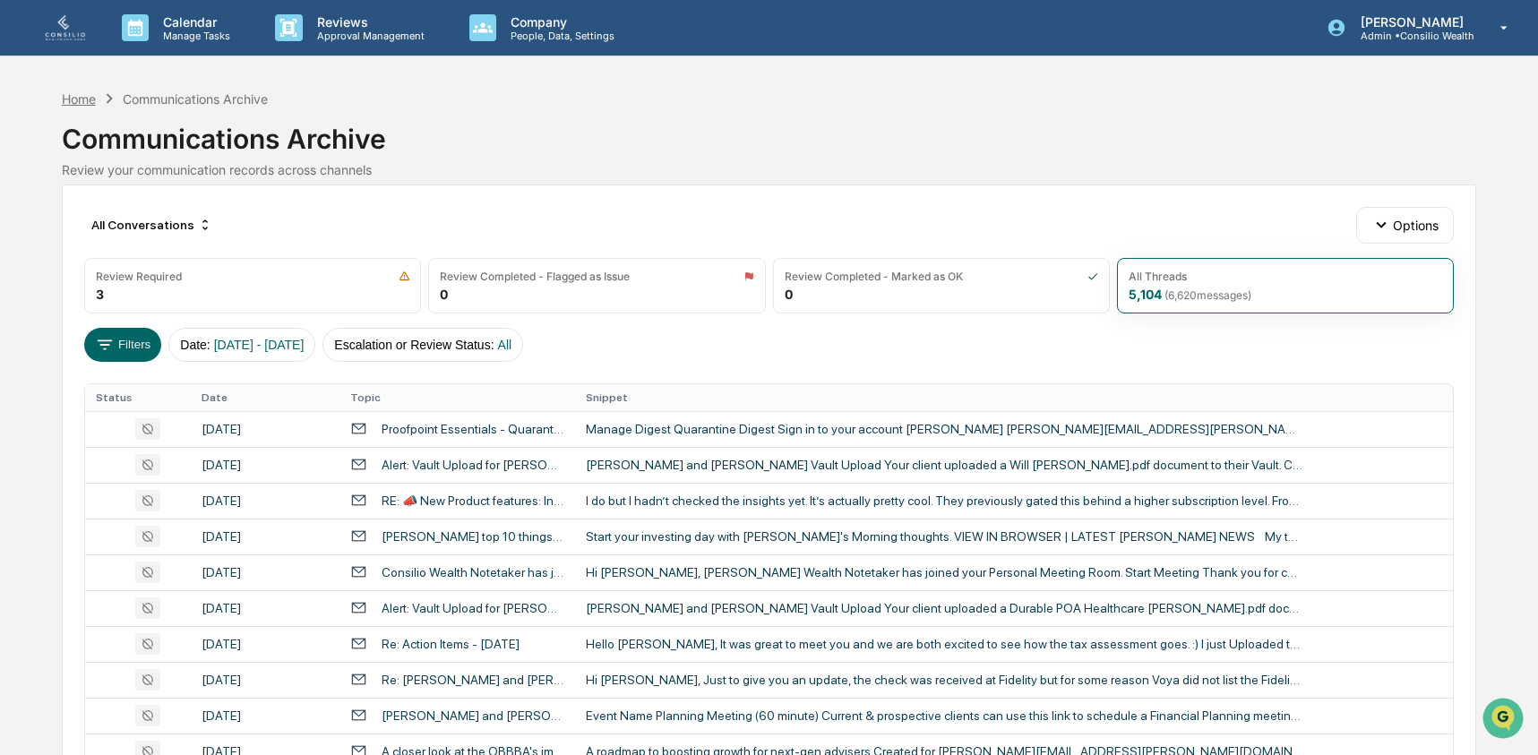
click at [93, 101] on div "Home" at bounding box center [79, 98] width 34 height 15
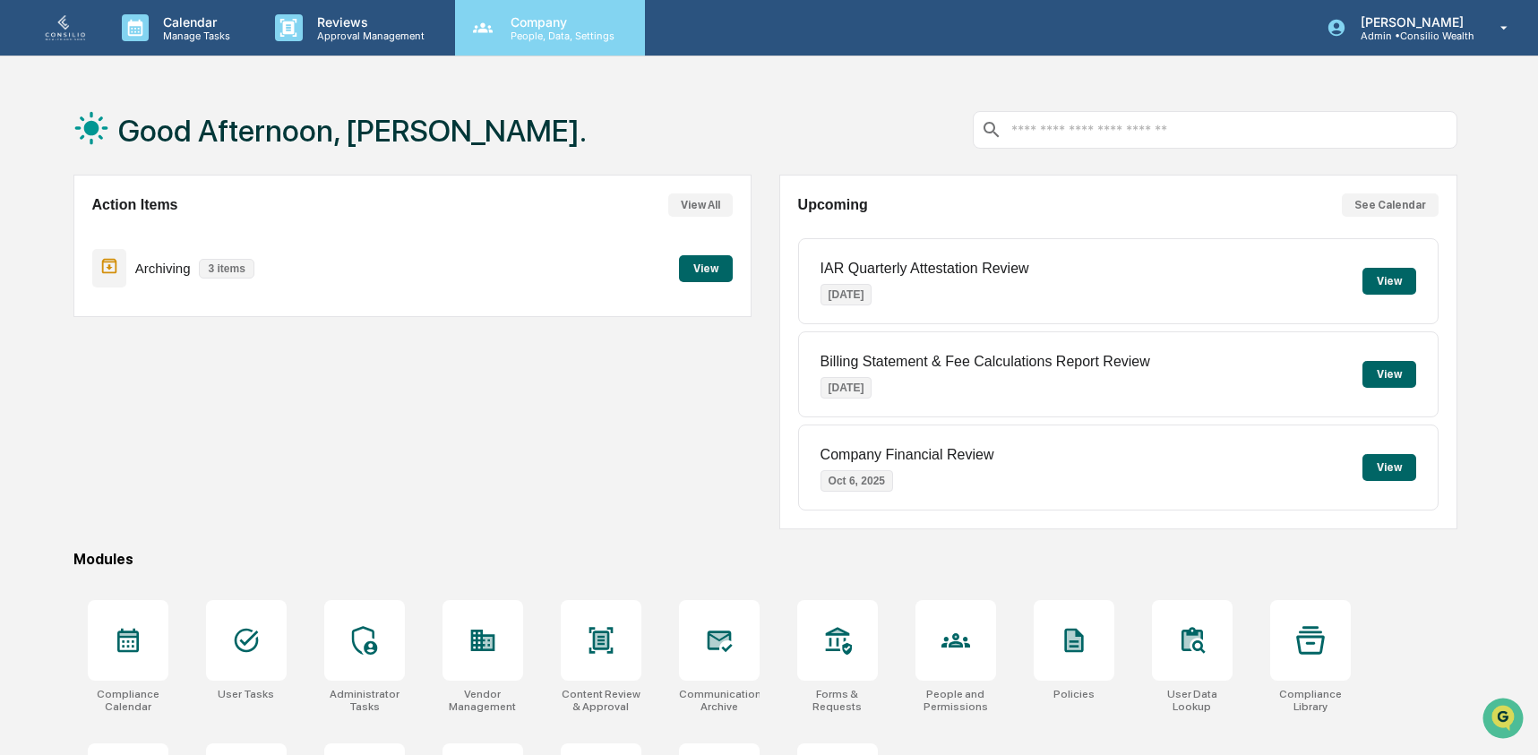
click at [597, 35] on p "People, Data, Settings" at bounding box center [559, 36] width 127 height 13
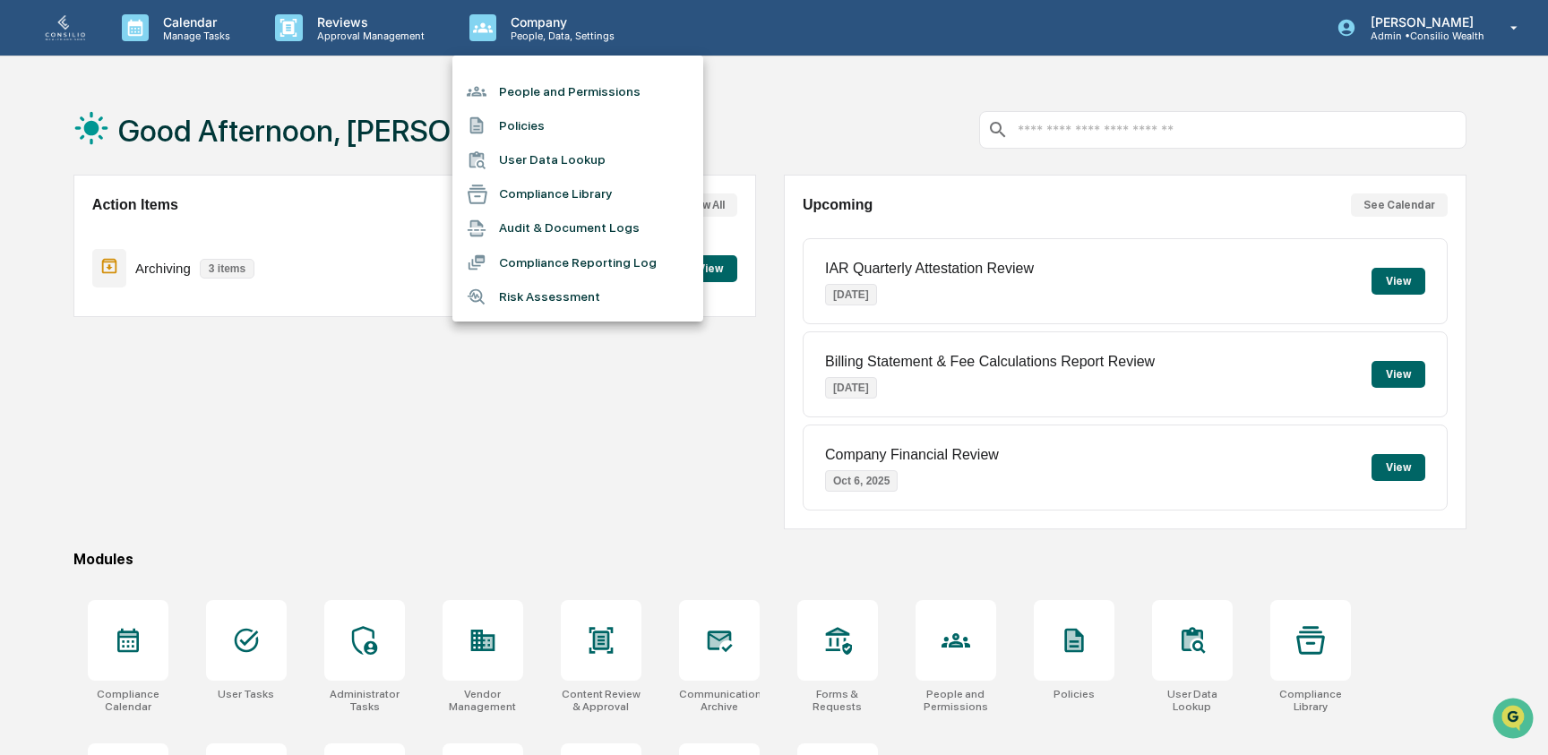
click at [578, 157] on li "User Data Lookup" at bounding box center [577, 160] width 251 height 34
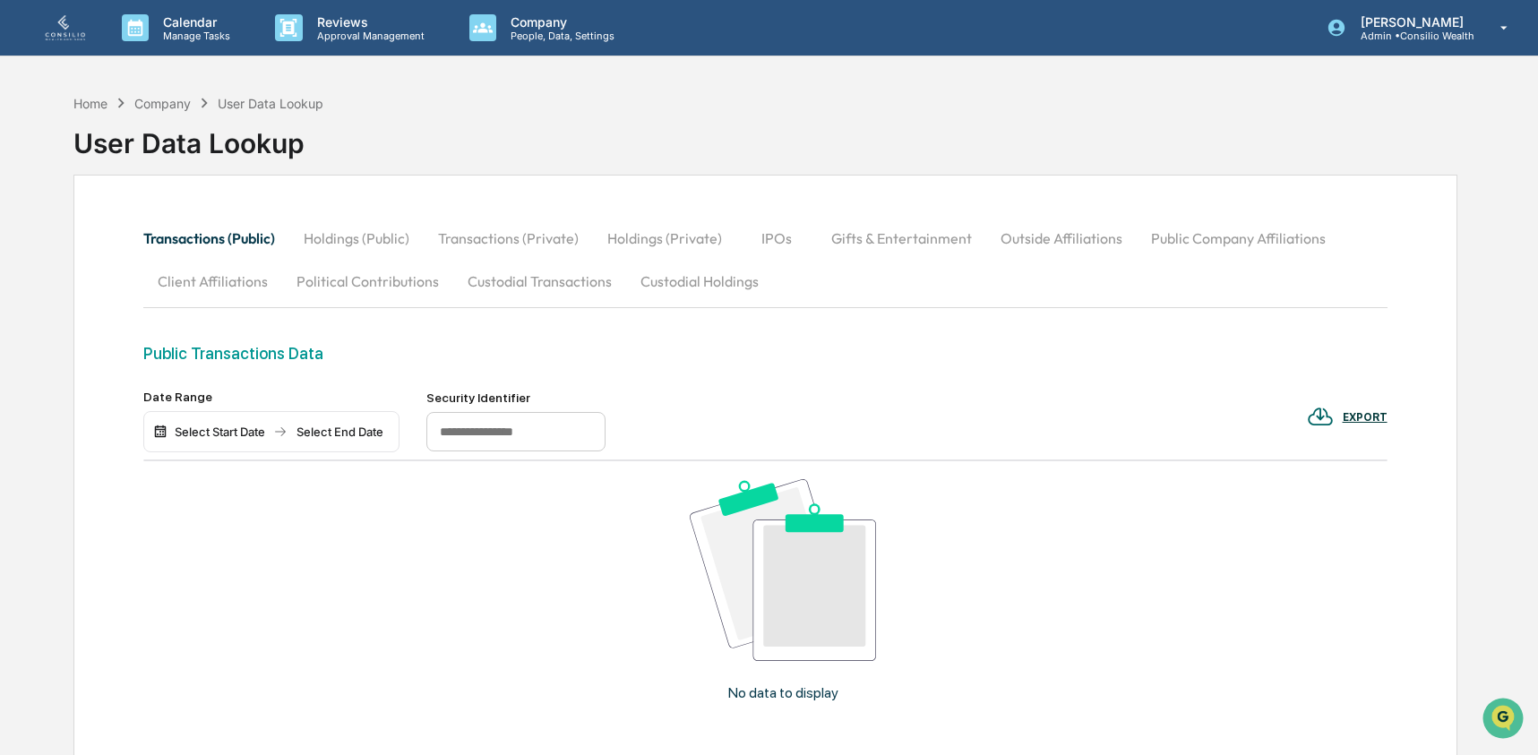
click at [512, 269] on button "Custodial Transactions" at bounding box center [539, 281] width 173 height 43
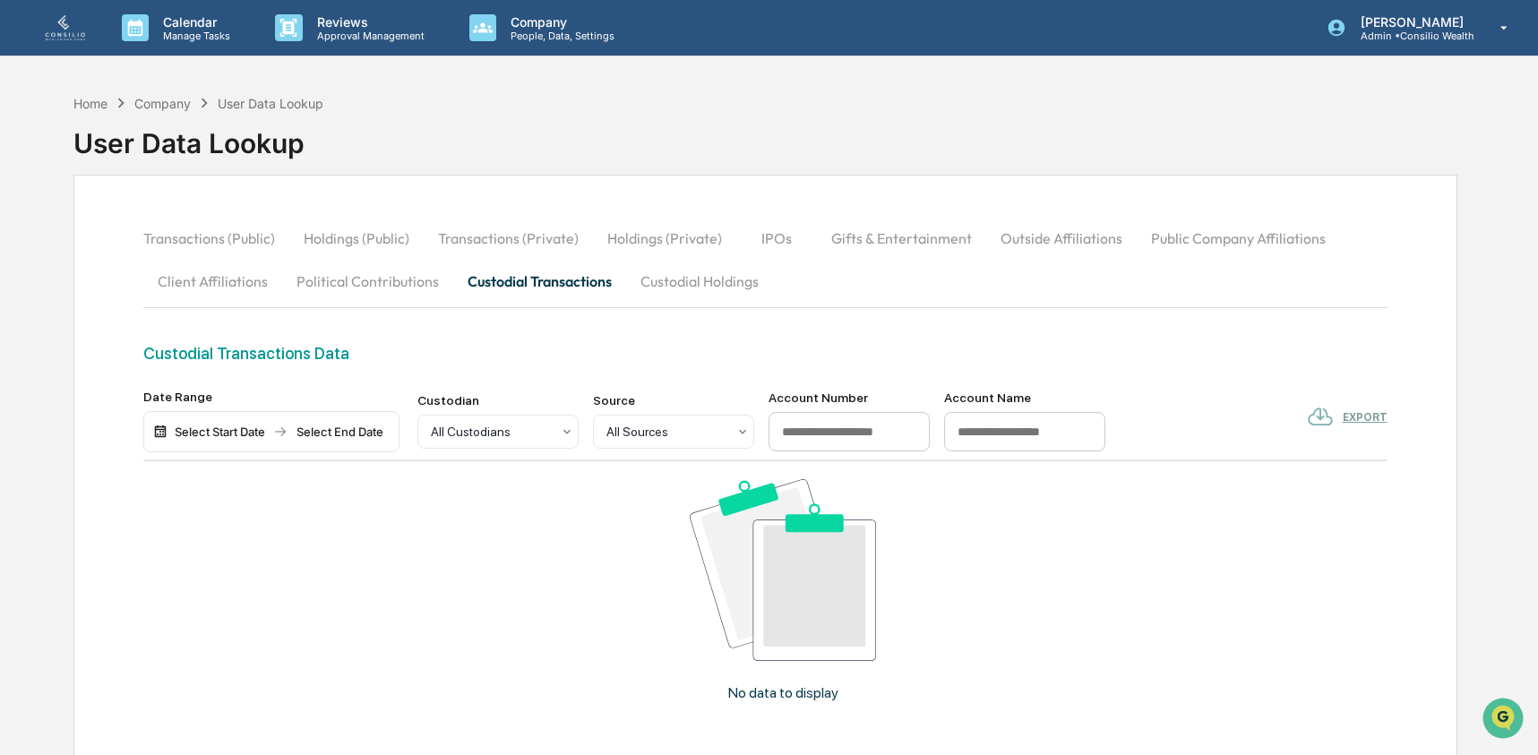
click at [199, 422] on div "Select Start Date Select End Date" at bounding box center [271, 431] width 256 height 41
click at [200, 424] on div "Select Start Date Select End Date" at bounding box center [271, 431] width 256 height 41
click at [203, 432] on div "Select Start Date" at bounding box center [220, 432] width 99 height 14
click at [399, 468] on icon "Previous month" at bounding box center [396, 468] width 20 height 20
click at [243, 533] on button "1" at bounding box center [243, 542] width 32 height 32
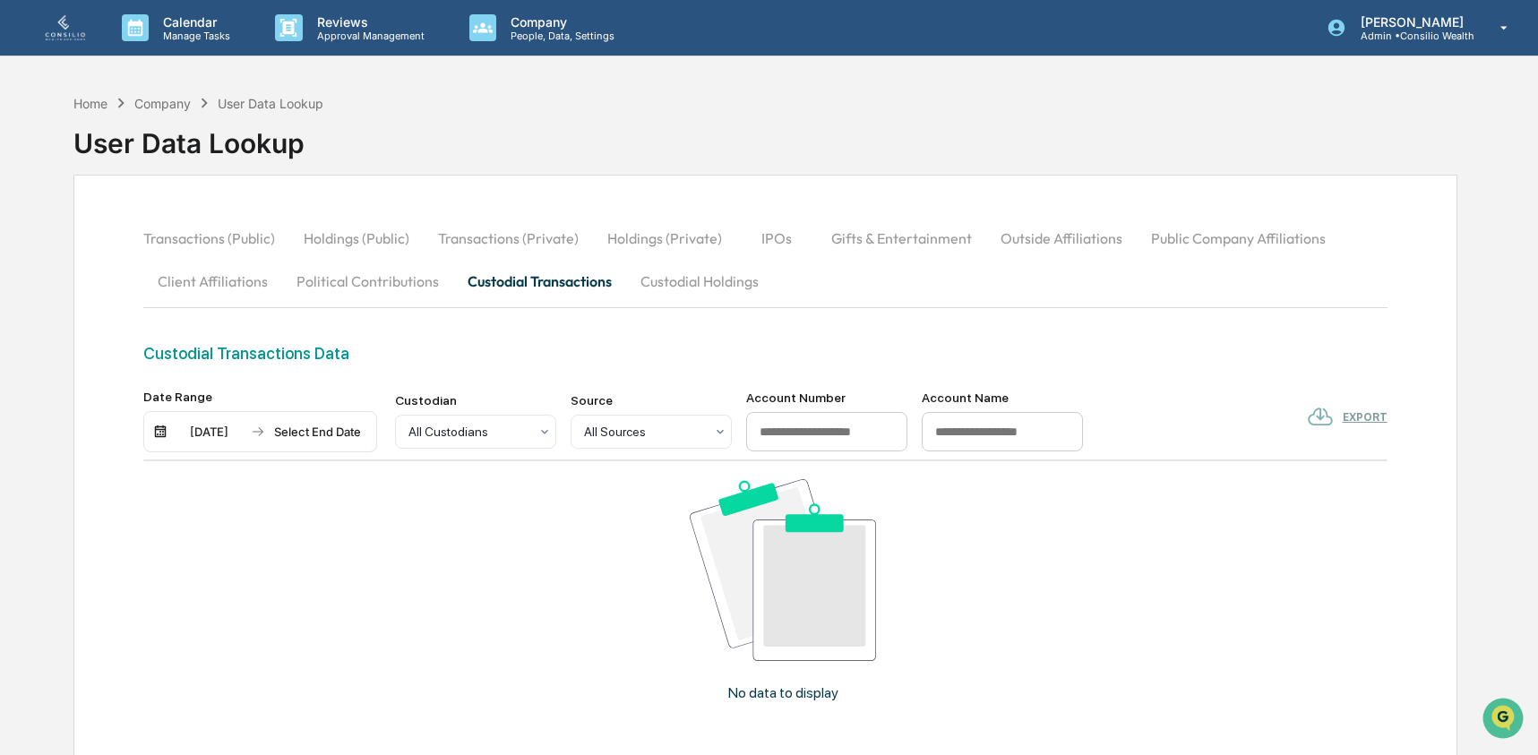
click at [315, 423] on div "[DATE] Select End Date" at bounding box center [260, 431] width 234 height 41
click at [315, 425] on div "Select End Date" at bounding box center [318, 432] width 99 height 14
click at [453, 536] on button "2" at bounding box center [449, 542] width 32 height 32
click at [512, 437] on div "All Custodians" at bounding box center [446, 431] width 138 height 25
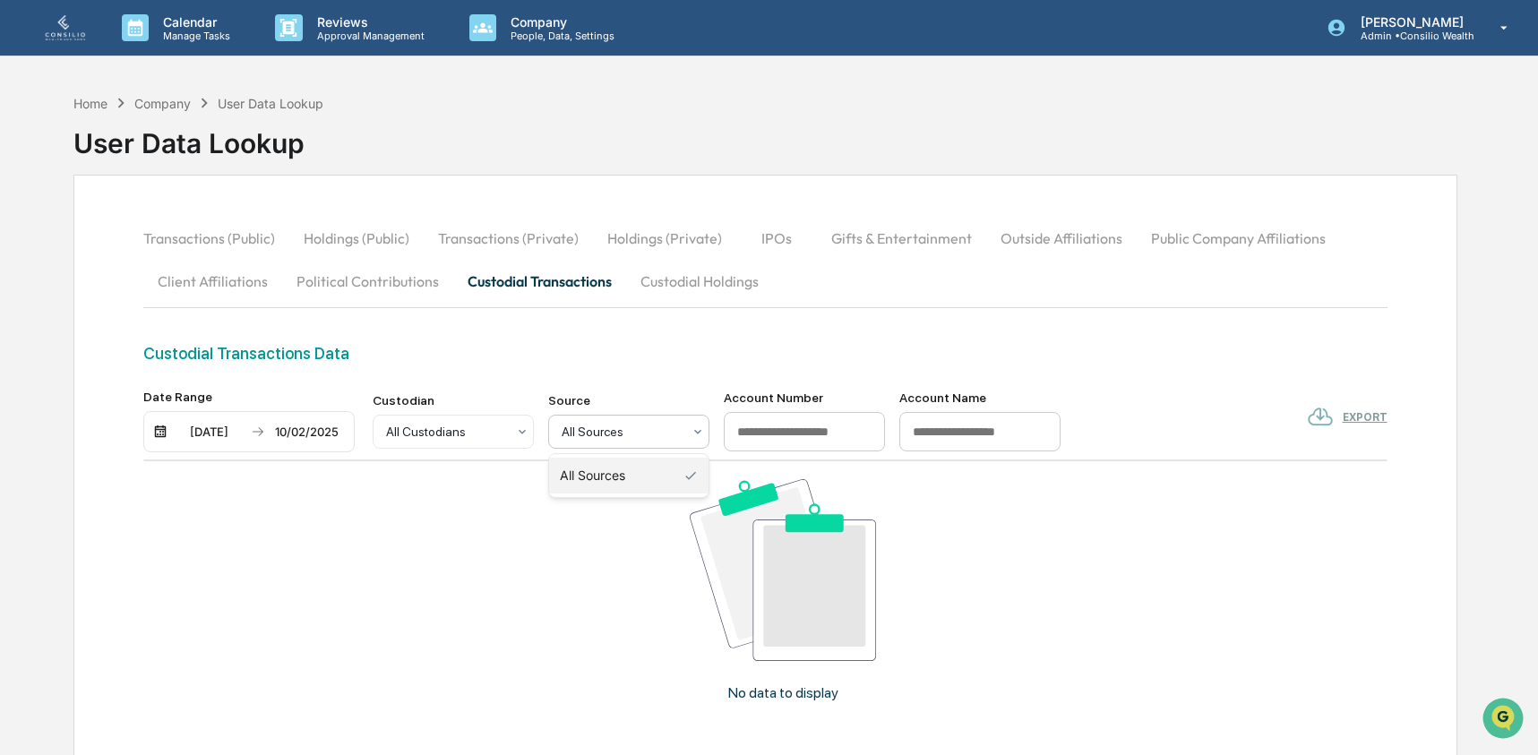
click at [602, 438] on div at bounding box center [622, 432] width 120 height 18
drag, startPoint x: 721, startPoint y: 259, endPoint x: 717, endPoint y: 279, distance: 21.1
click at [721, 264] on button "Custodial Holdings" at bounding box center [699, 281] width 147 height 43
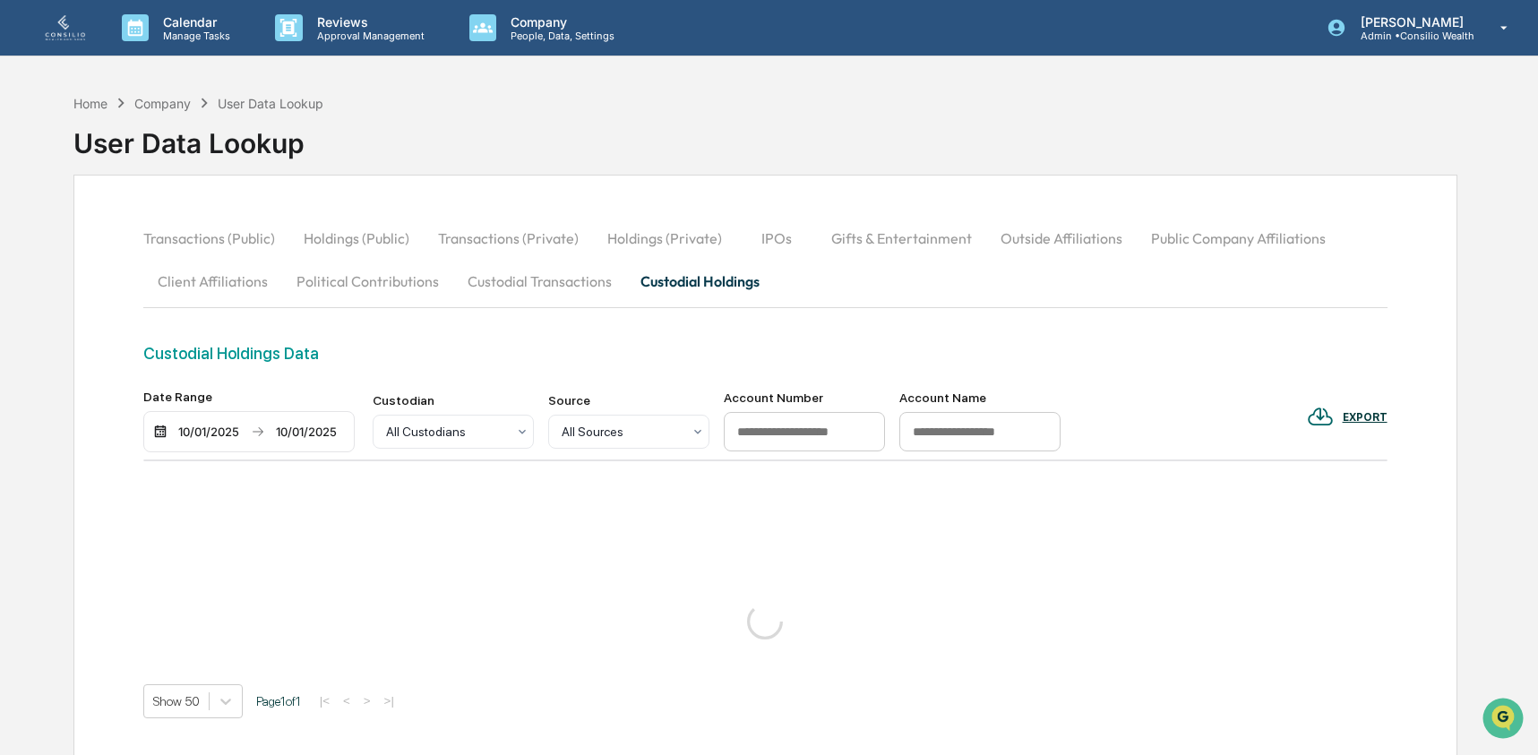
click at [715, 285] on button "Custodial Holdings" at bounding box center [700, 281] width 148 height 43
